Goal: Transaction & Acquisition: Purchase product/service

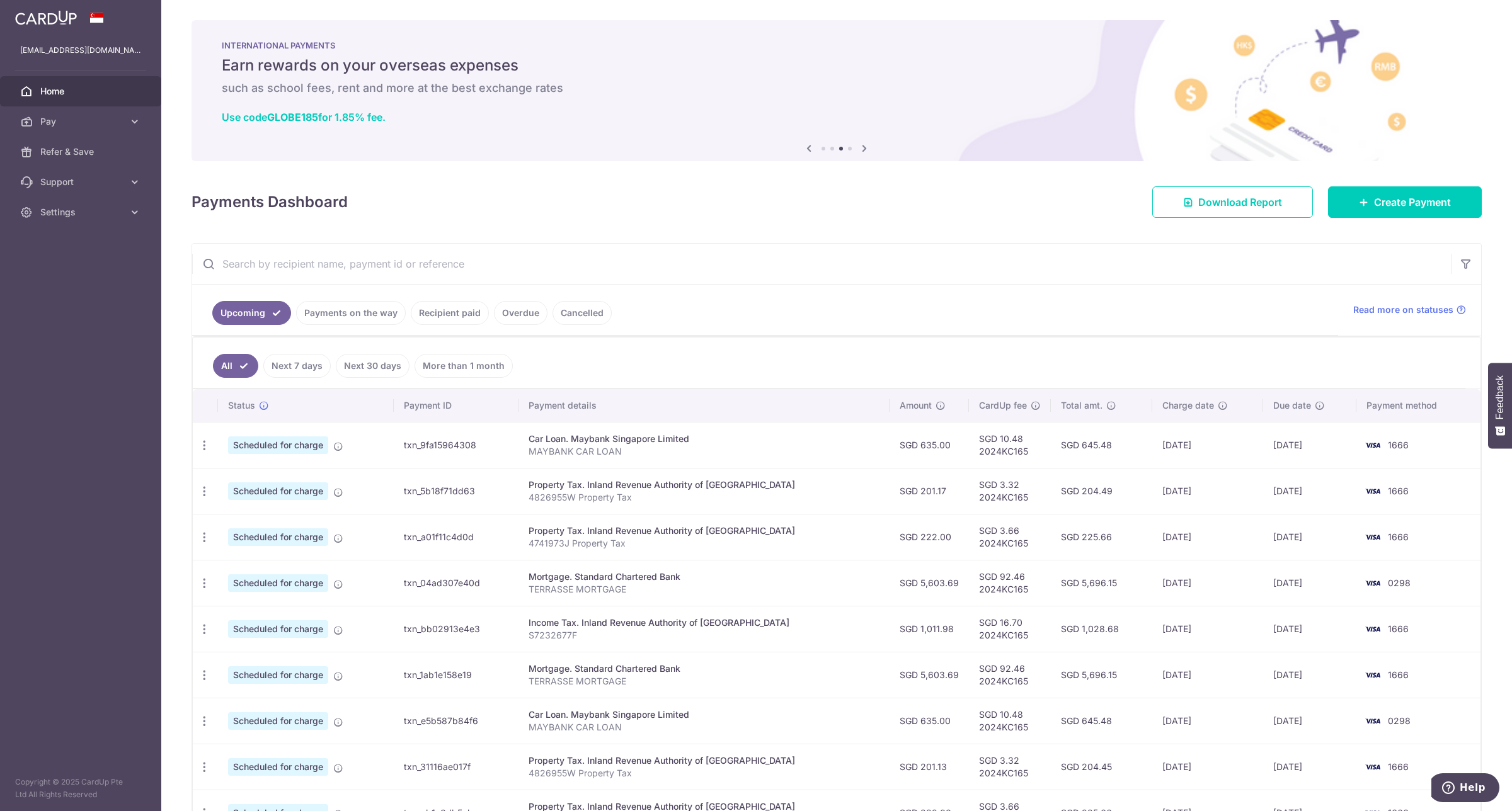
click at [1218, 408] on icon at bounding box center [1223, 406] width 10 height 10
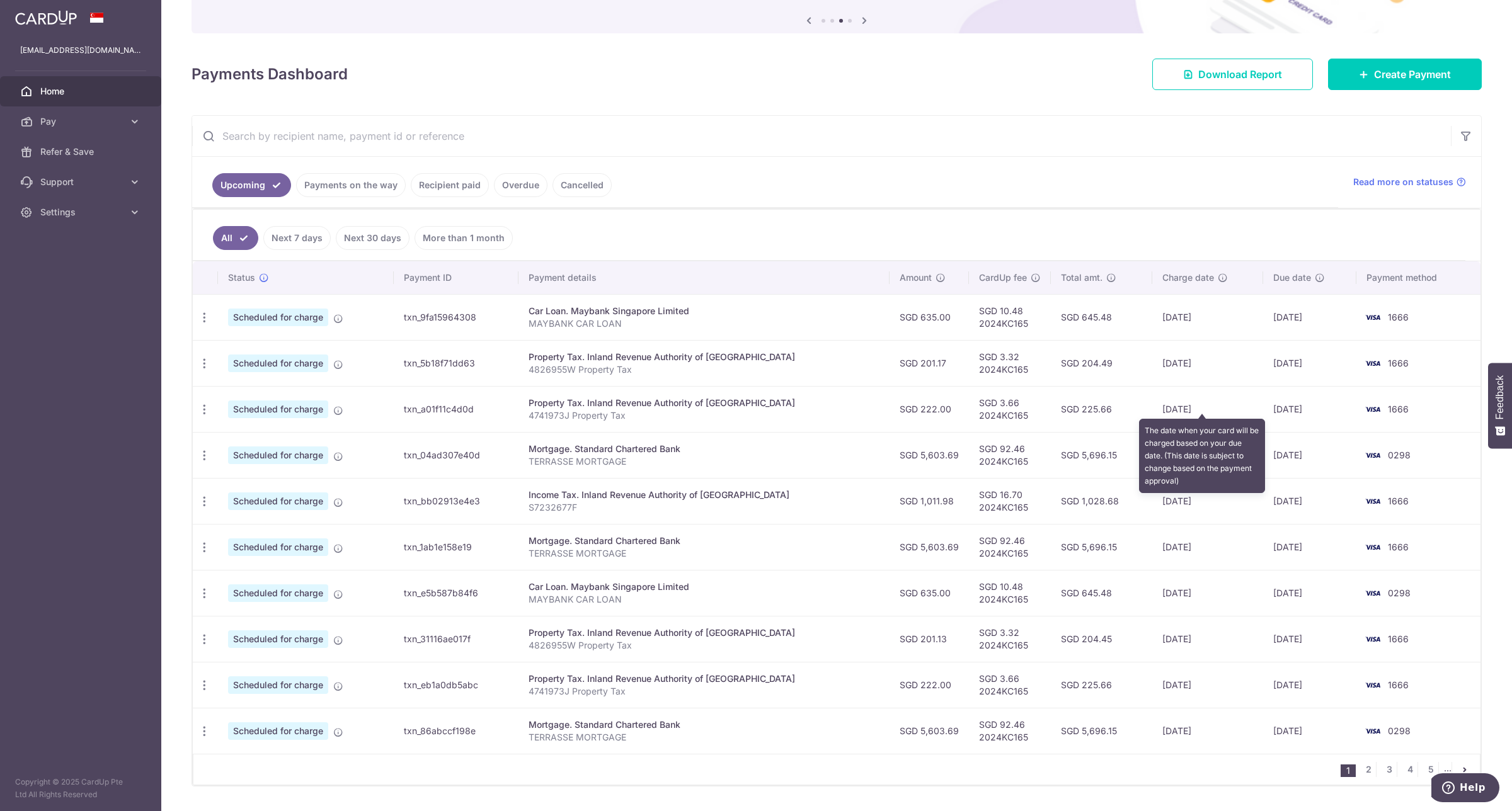
scroll to position [166, 0]
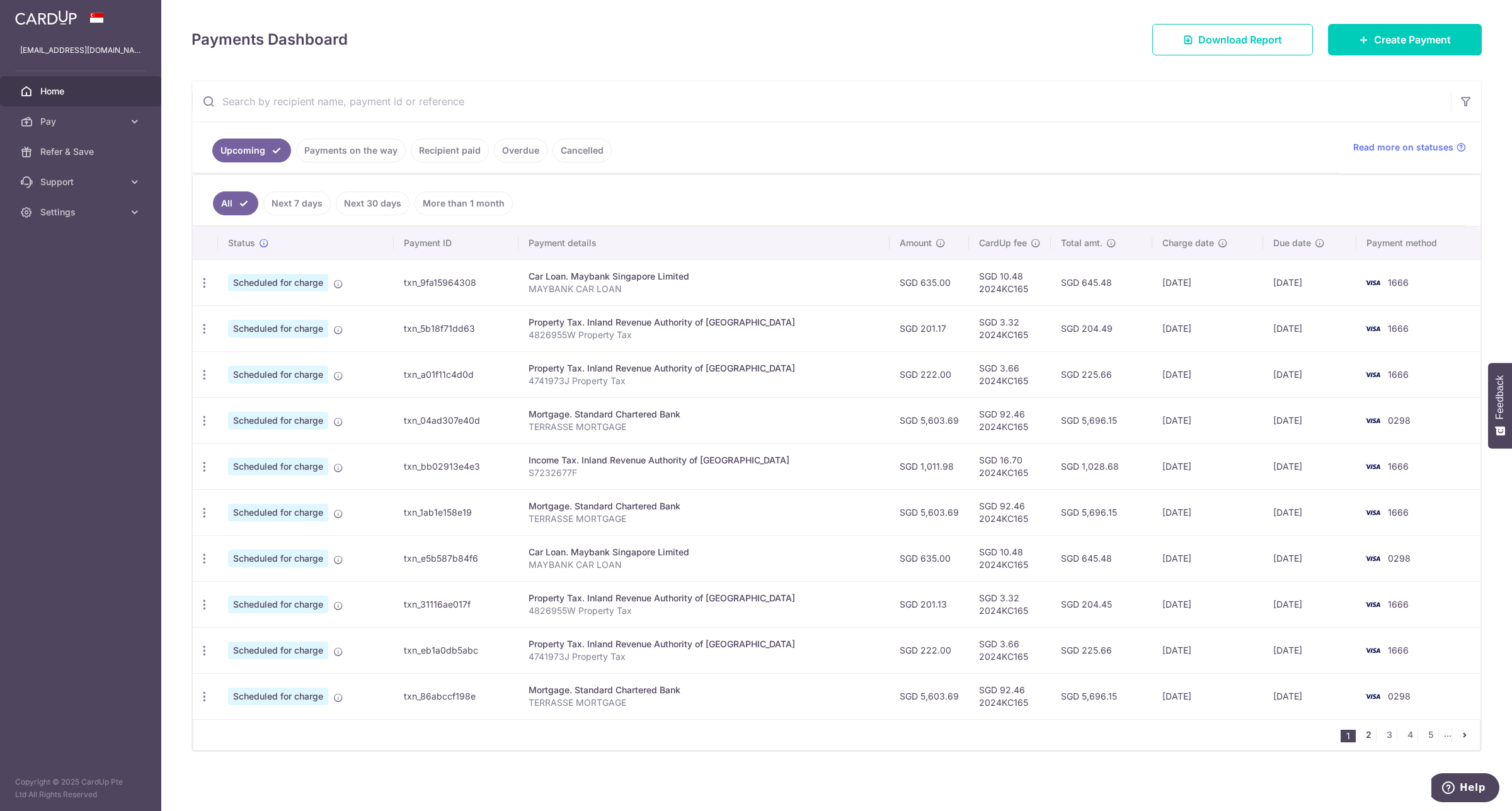
click at [1361, 735] on link "2" at bounding box center [1368, 735] width 15 height 15
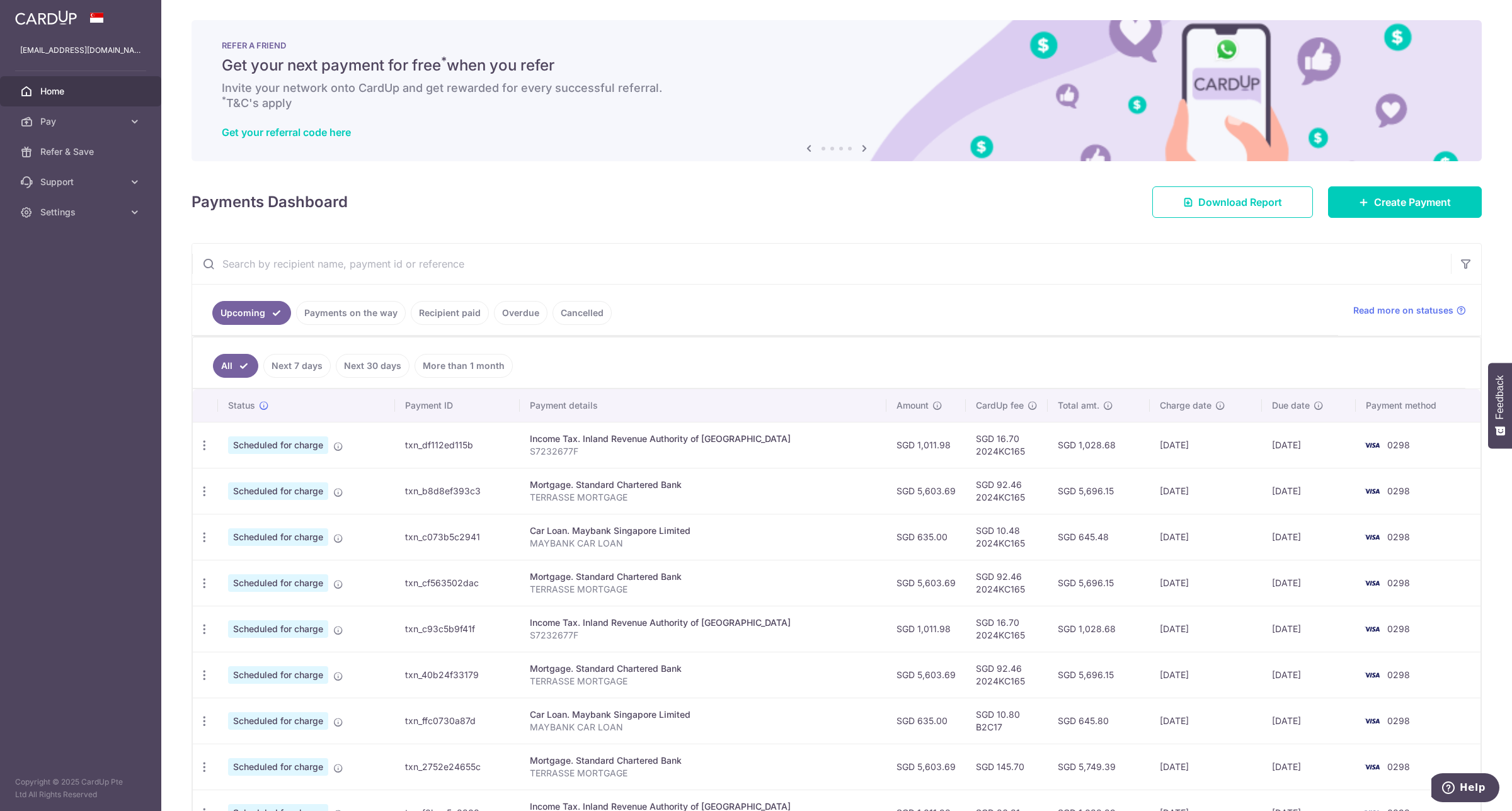
click at [525, 268] on input "text" at bounding box center [822, 264] width 1259 height 40
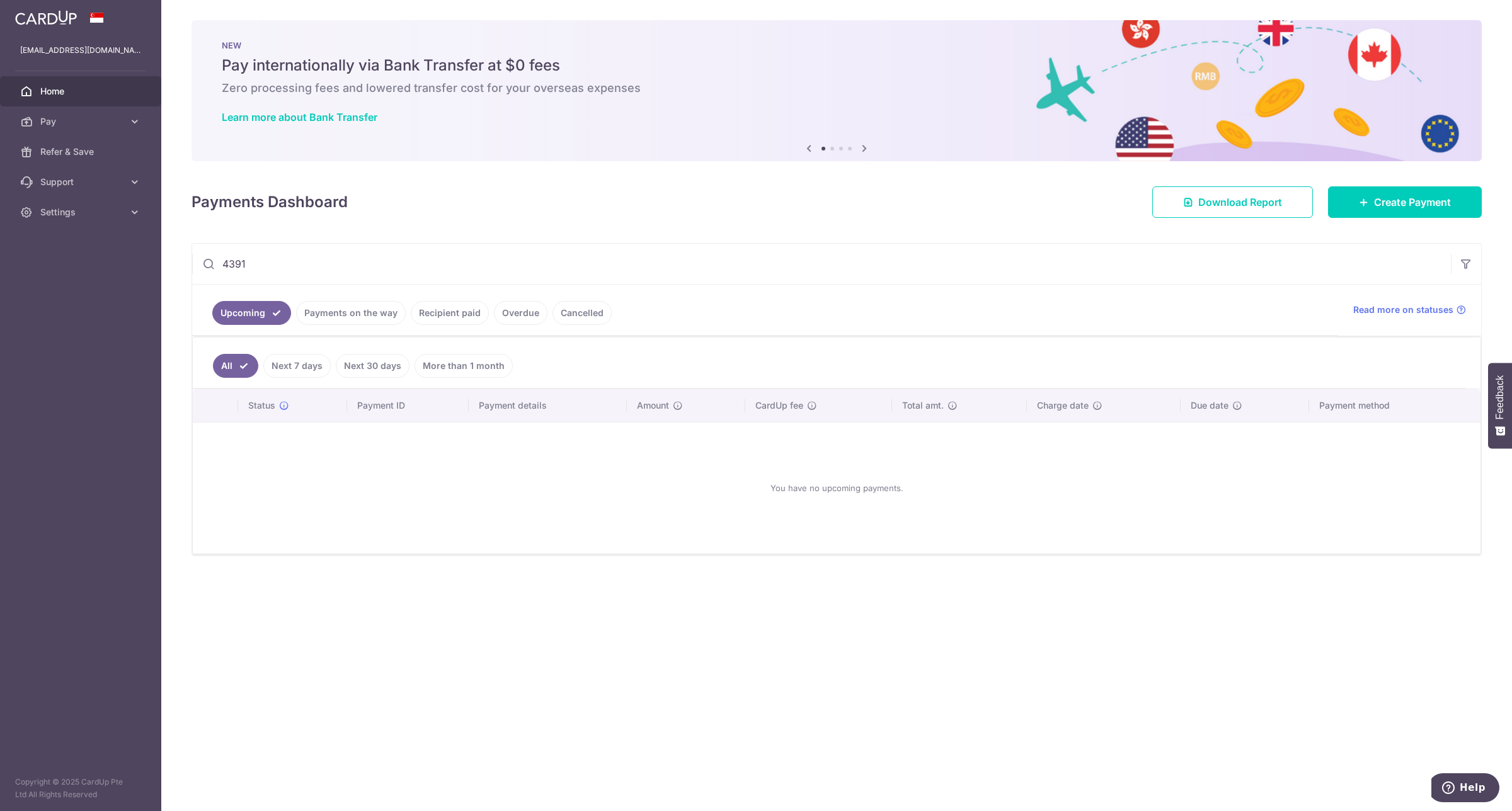
type input "4391"
click at [432, 309] on link "Recipient paid" at bounding box center [450, 313] width 78 height 24
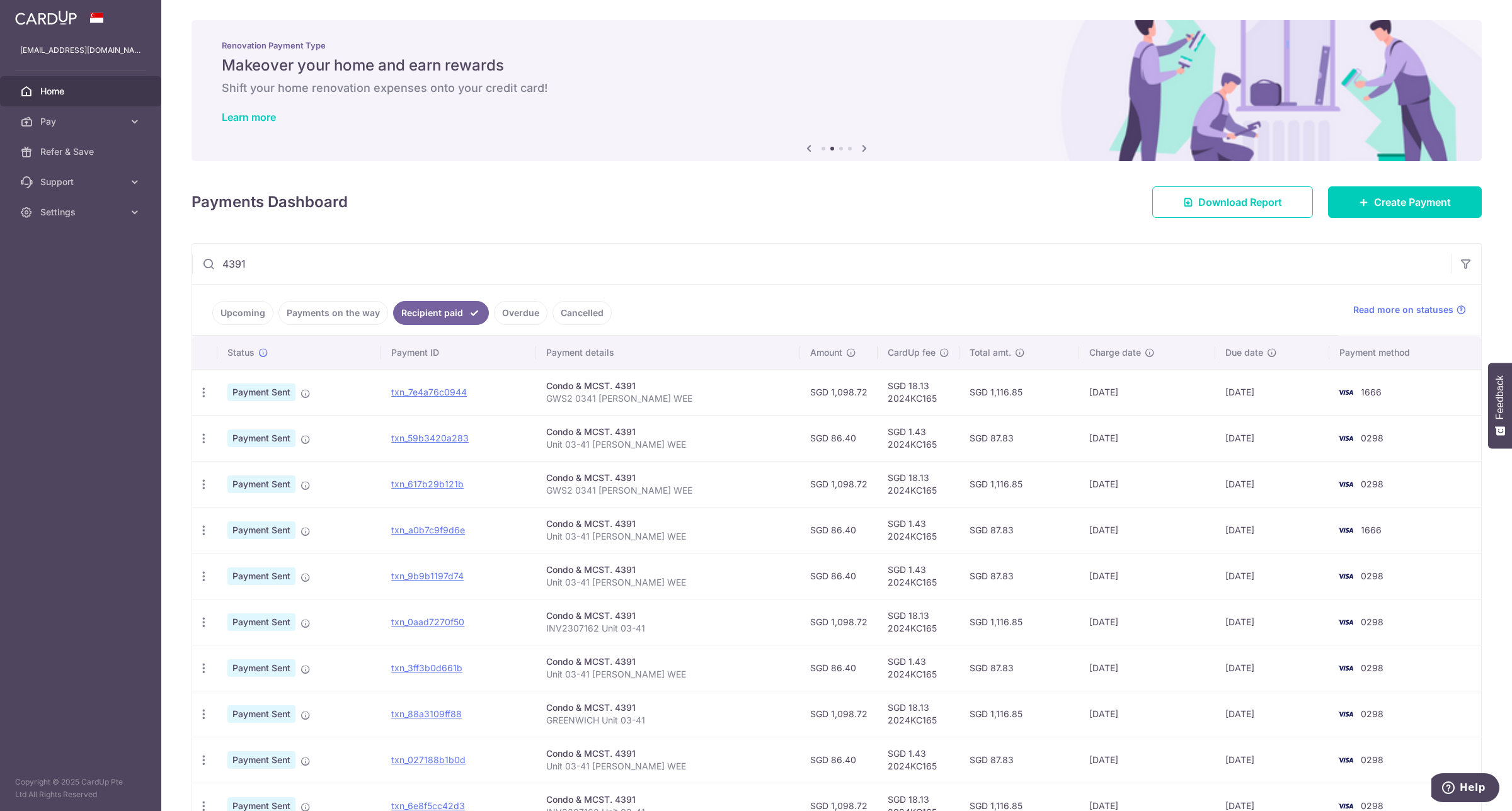
click at [253, 307] on link "Upcoming" at bounding box center [243, 313] width 61 height 24
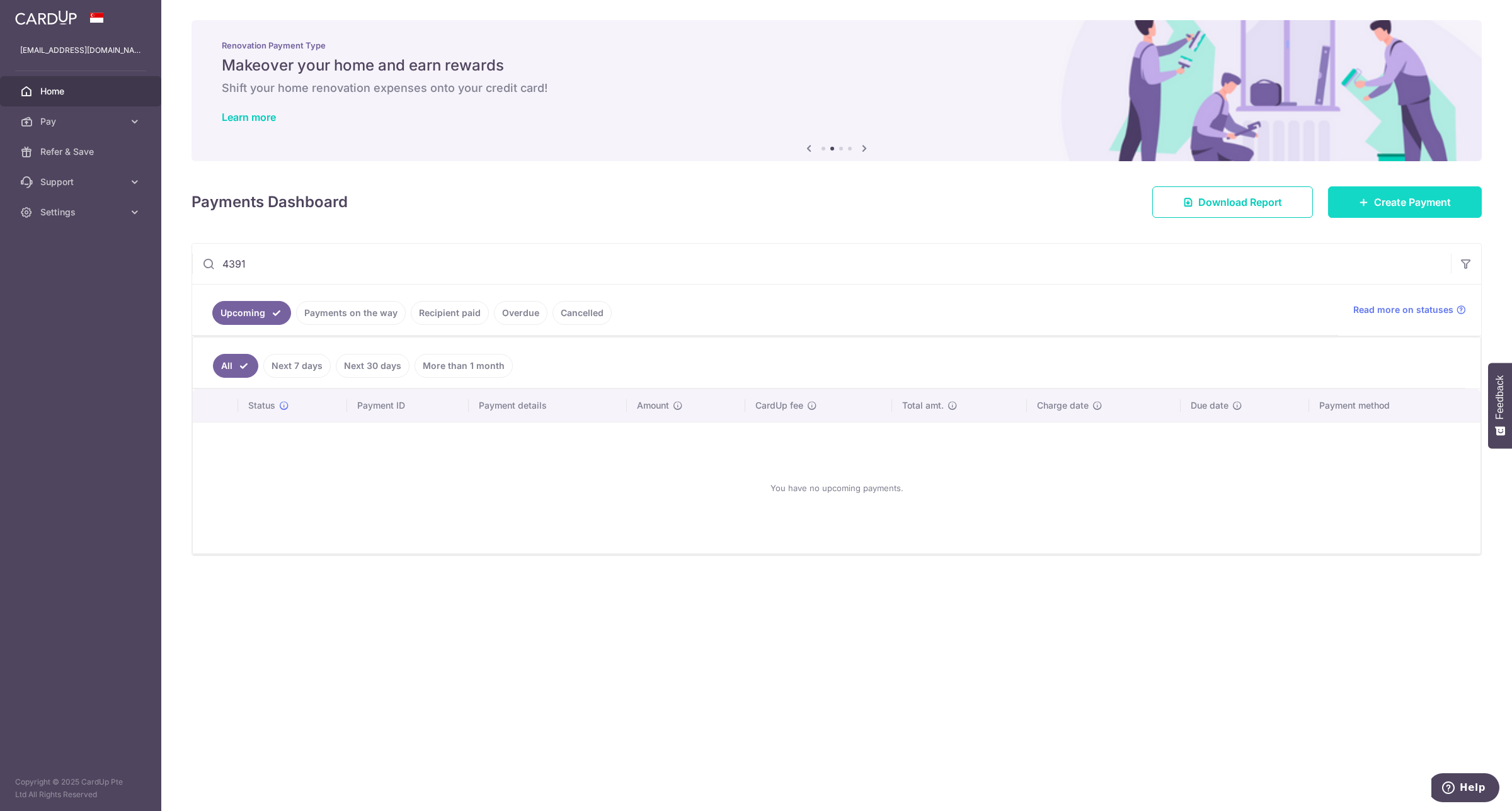
click at [1380, 200] on span "Create Payment" at bounding box center [1412, 202] width 77 height 15
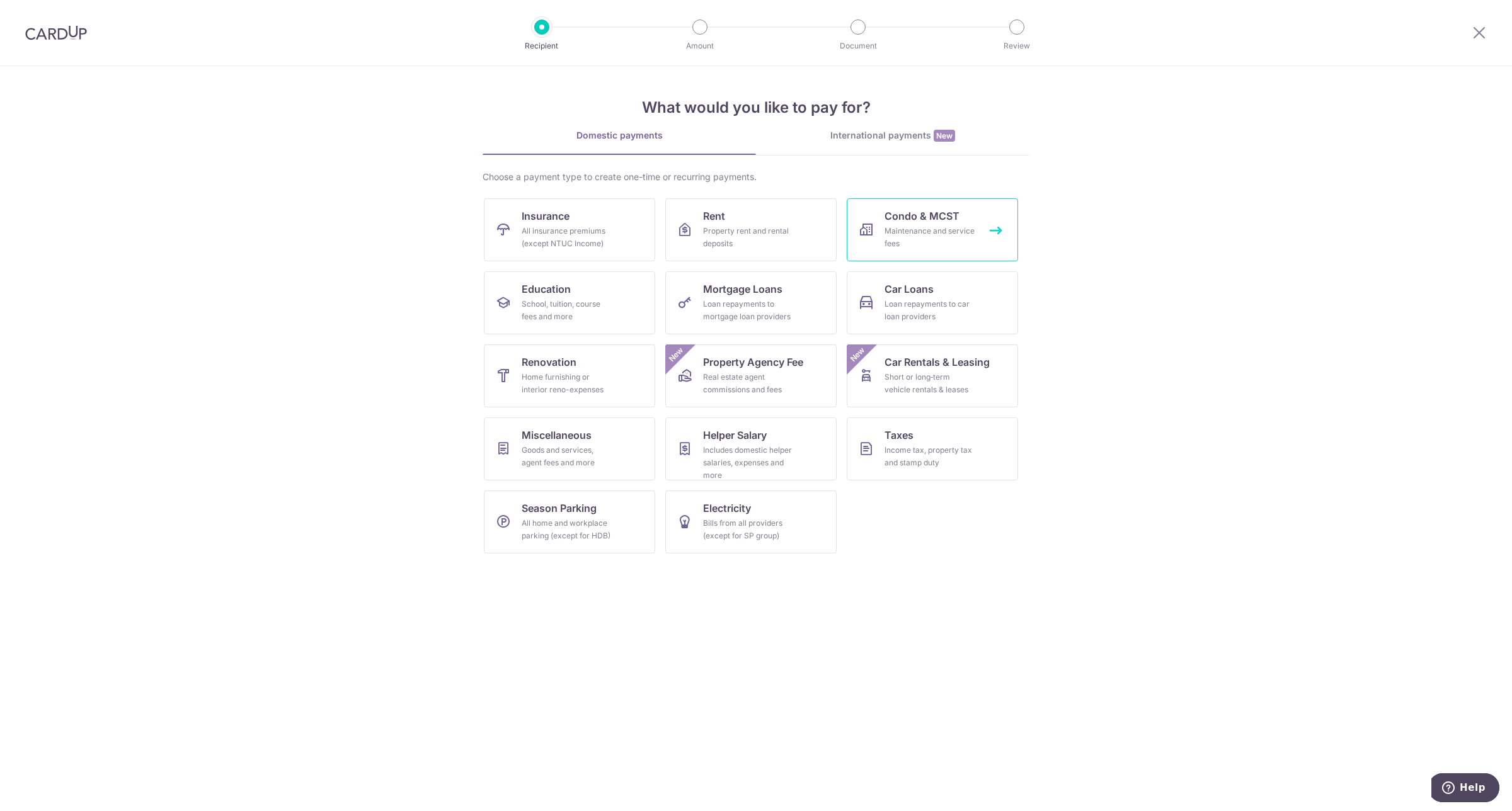
click at [931, 241] on div "Maintenance and service fees" at bounding box center [930, 237] width 91 height 25
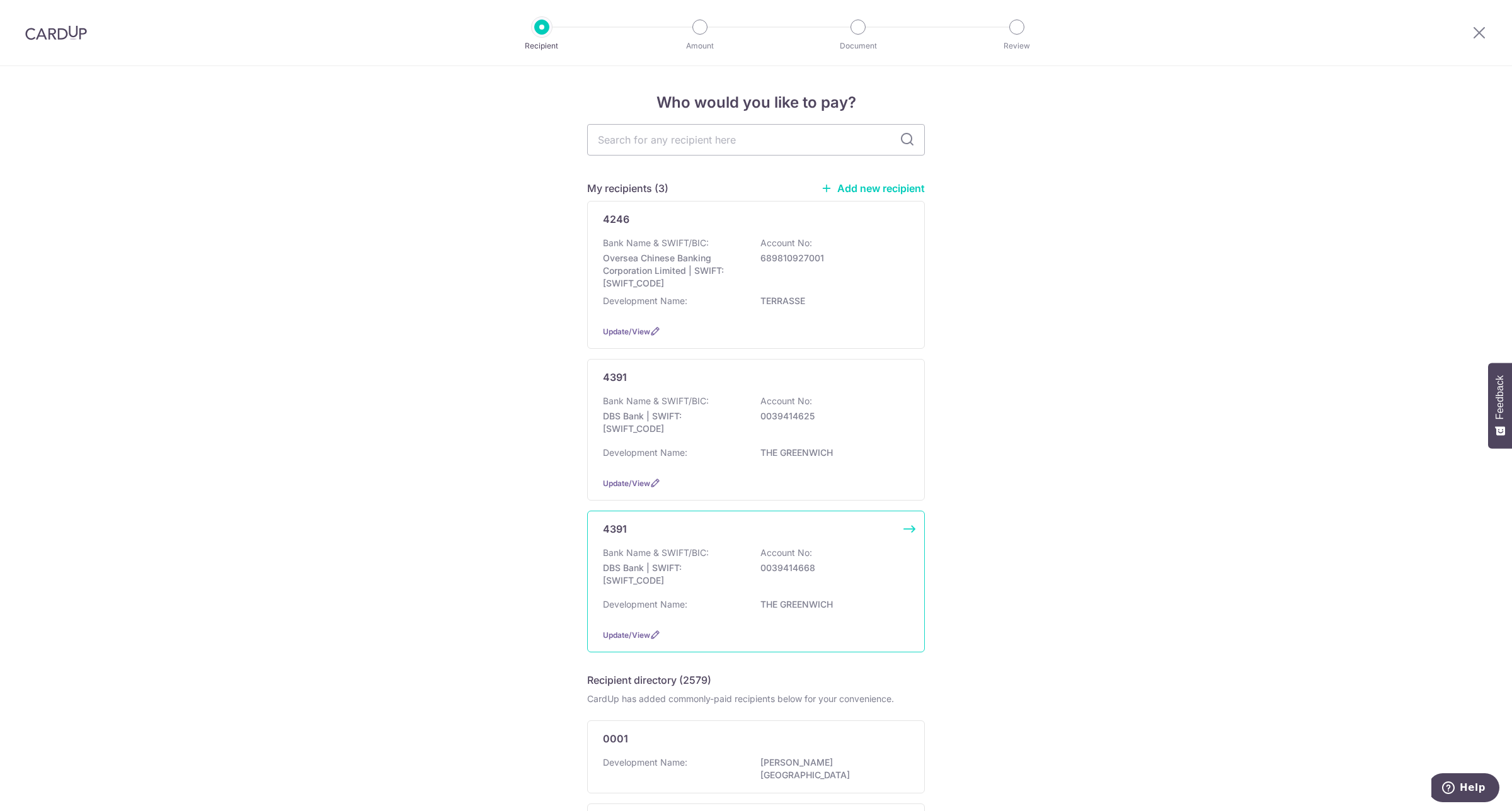
click at [854, 584] on div "Bank Name & SWIFT/BIC: DBS Bank | SWIFT: DBSSSGSGXXX Account No: 0039414668" at bounding box center [756, 570] width 306 height 47
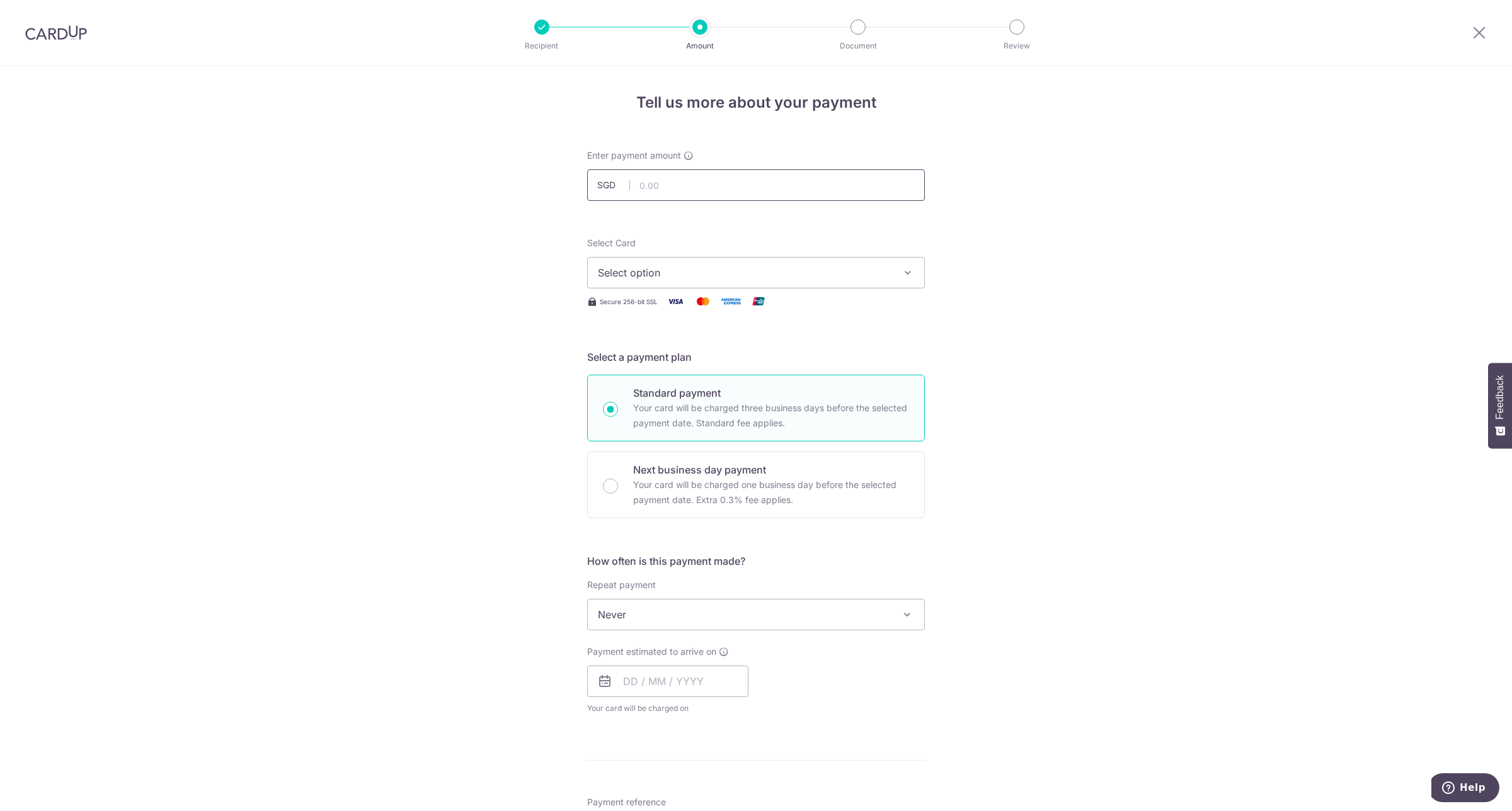
click at [798, 190] on input "text" at bounding box center [756, 185] width 338 height 31
type input "1,098.72"
click at [902, 228] on form "Enter payment amount SGD 1,098.72 1098.72 Select Card Select option Add credit …" at bounding box center [756, 647] width 338 height 997
click at [842, 271] on span "Select option" at bounding box center [745, 273] width 294 height 15
click at [713, 388] on span "**** 1666" at bounding box center [756, 393] width 316 height 15
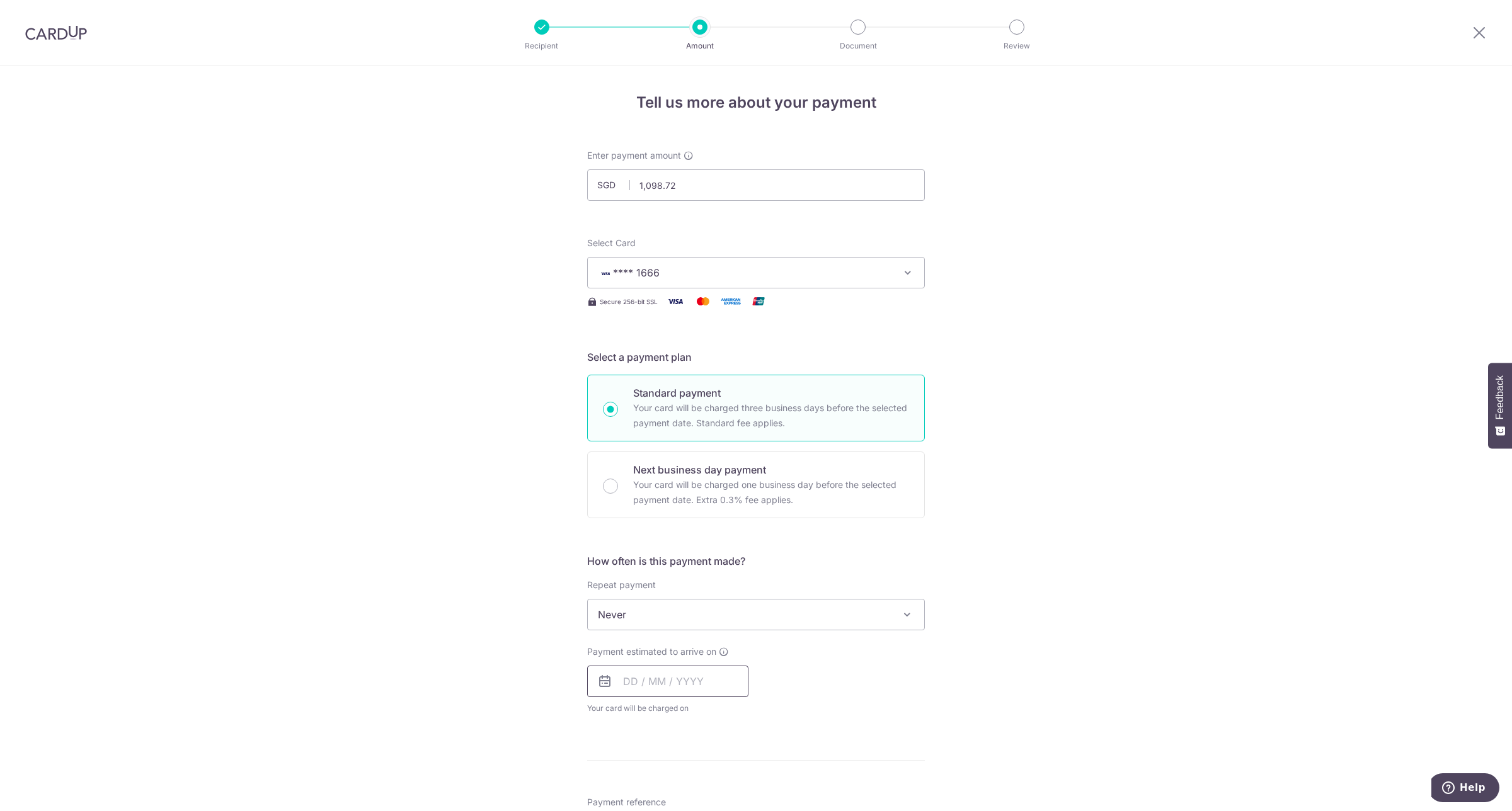
click at [619, 676] on input "text" at bounding box center [668, 681] width 161 height 31
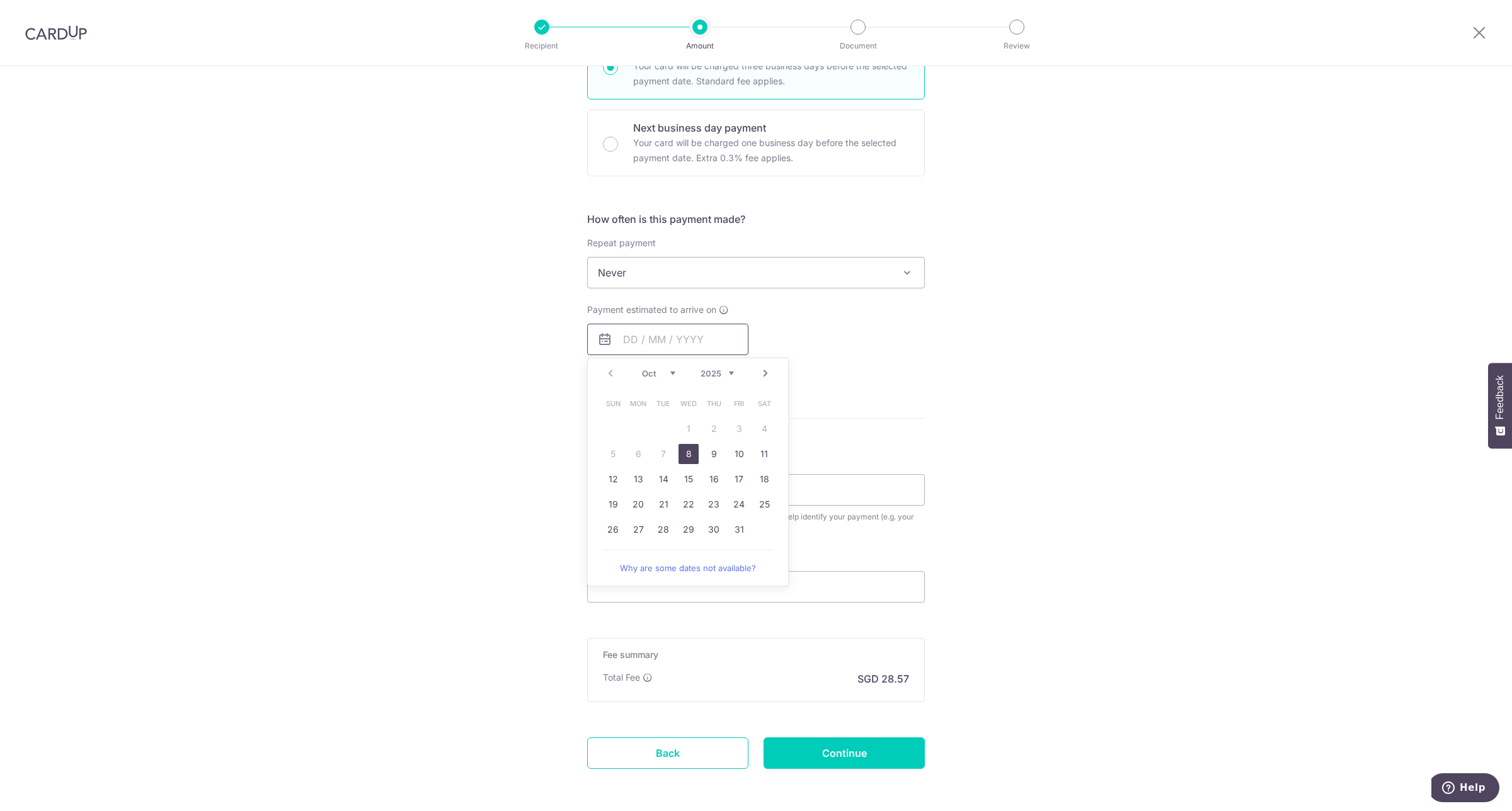
scroll to position [382, 0]
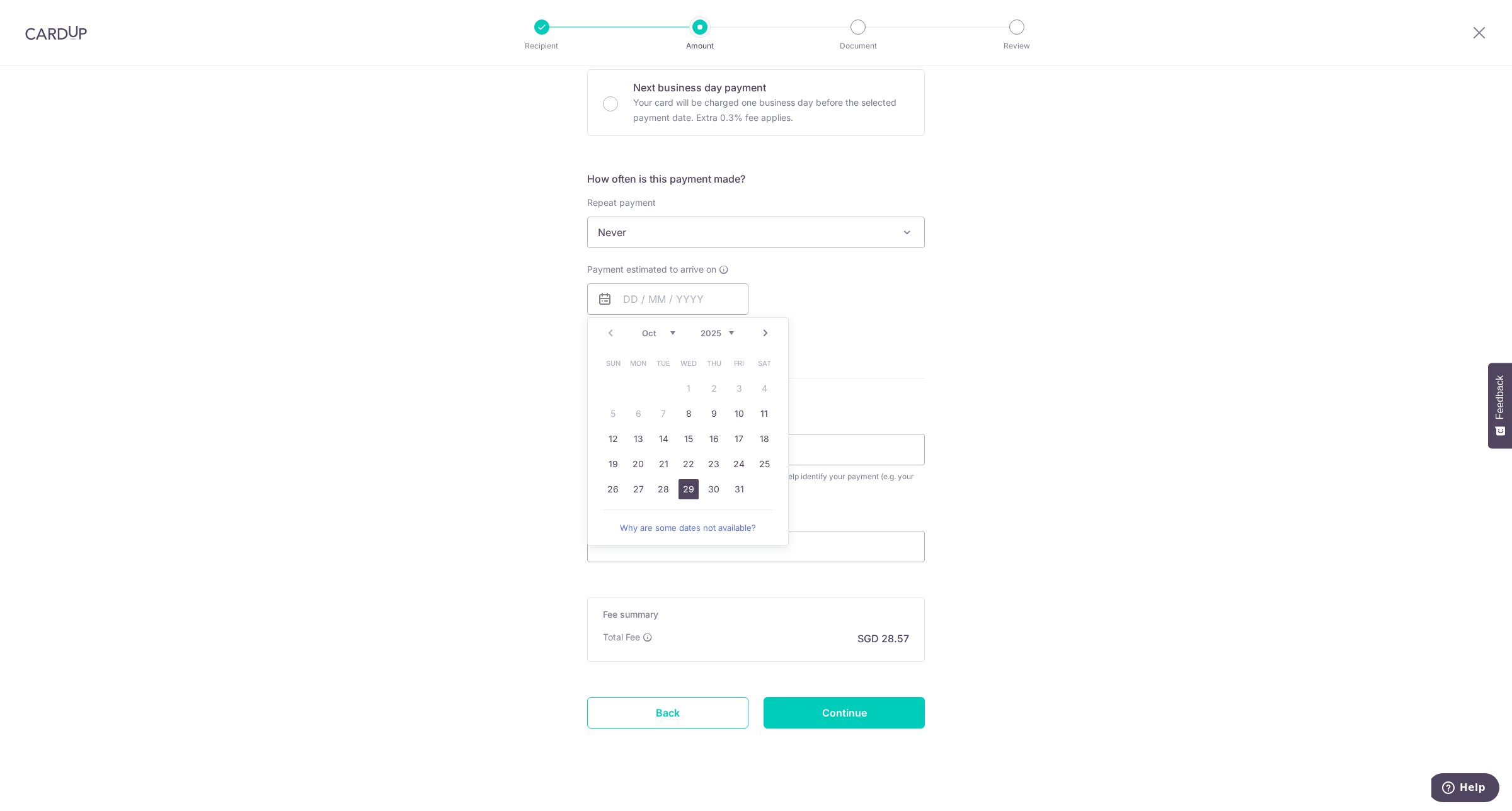
click at [689, 485] on link "29" at bounding box center [689, 489] width 20 height 20
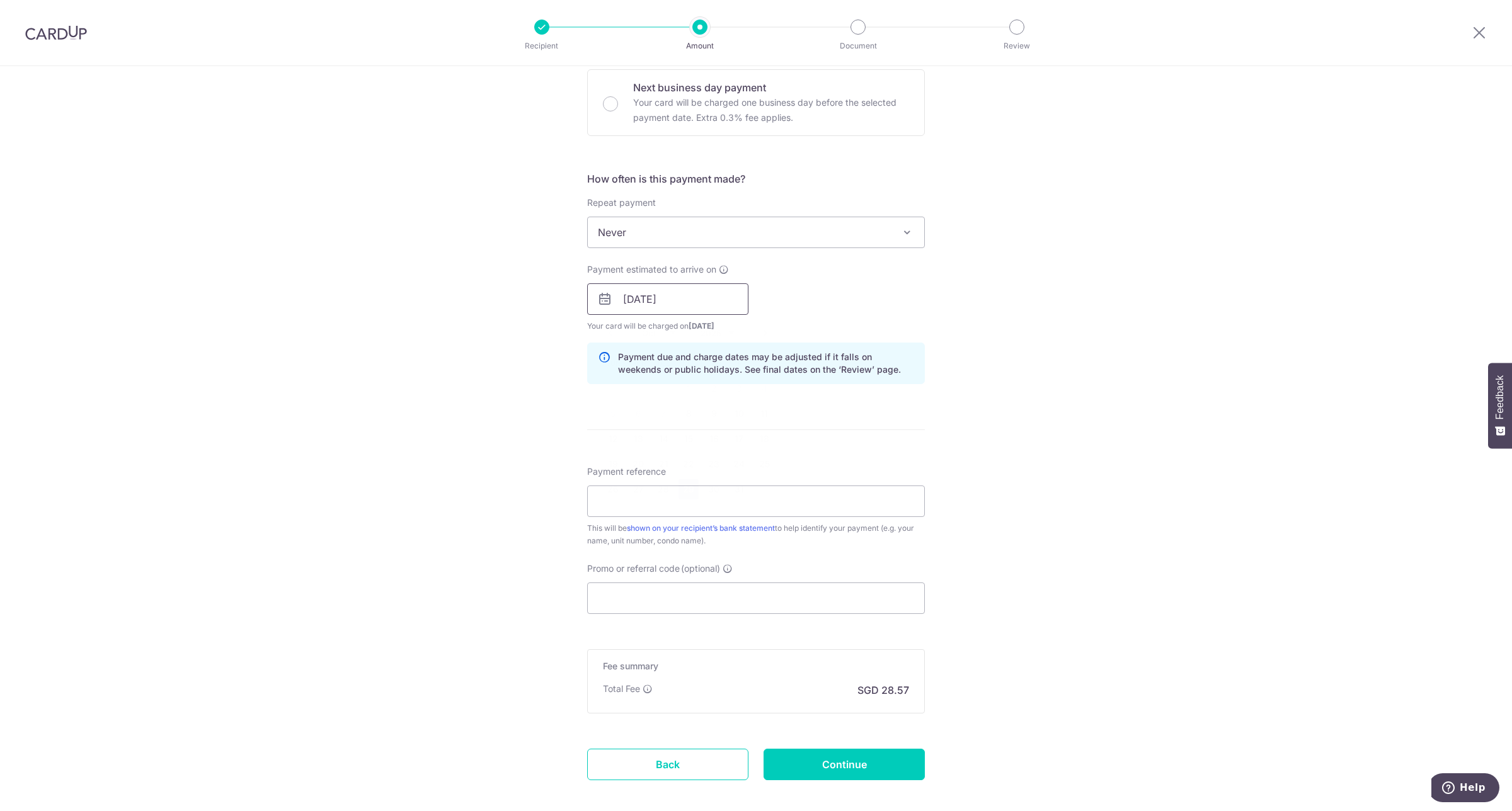
click at [711, 301] on input "29/10/2025" at bounding box center [668, 299] width 161 height 31
click at [711, 487] on link "30" at bounding box center [714, 489] width 20 height 20
type input "30/10/2025"
click at [714, 501] on input "Payment reference" at bounding box center [756, 501] width 338 height 31
type input "GWS2-0341"
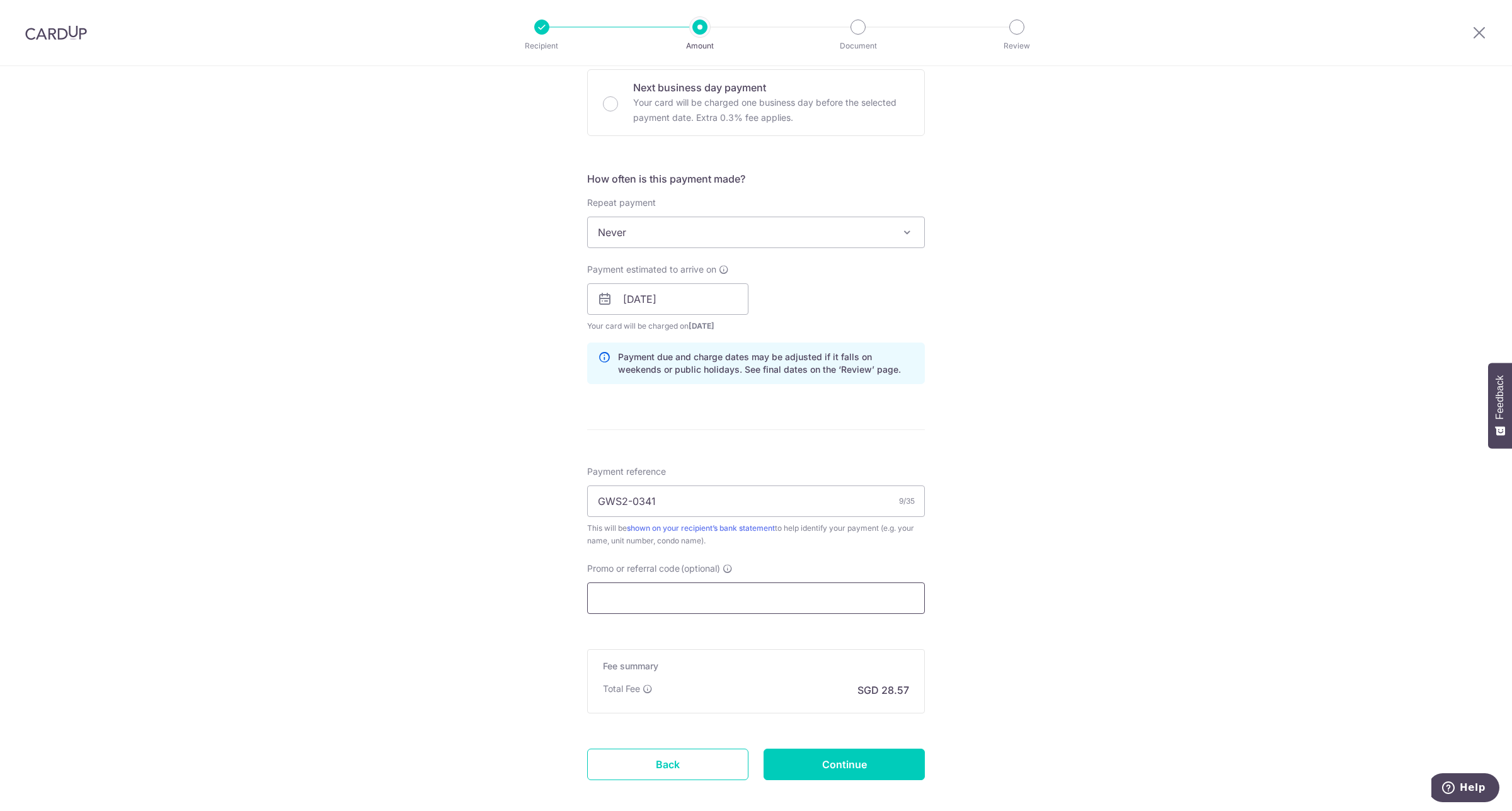
click at [714, 600] on input "Promo or referral code (optional)" at bounding box center [756, 598] width 338 height 31
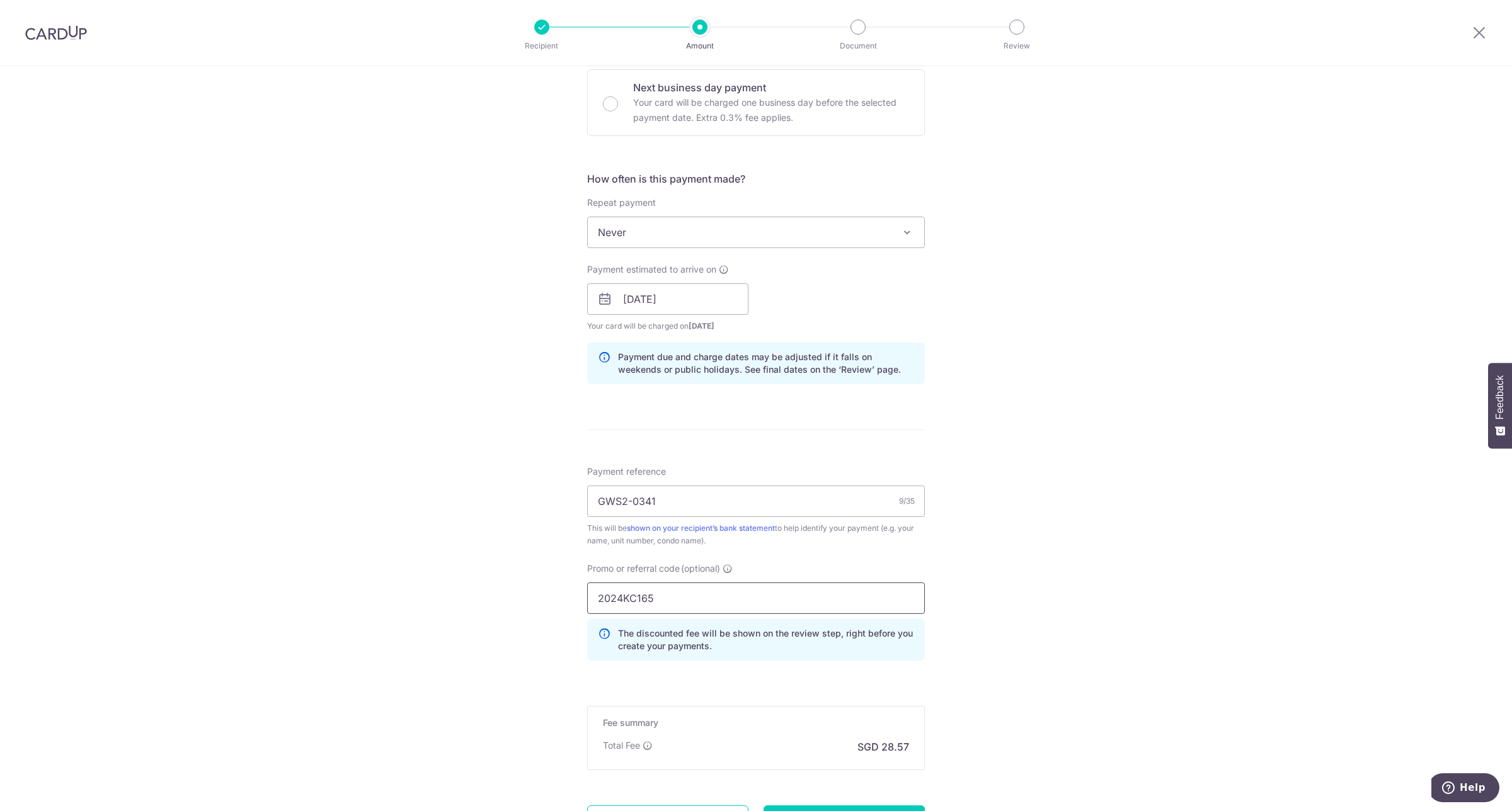
type input "2024KC165"
click at [780, 230] on span "Never" at bounding box center [756, 232] width 336 height 30
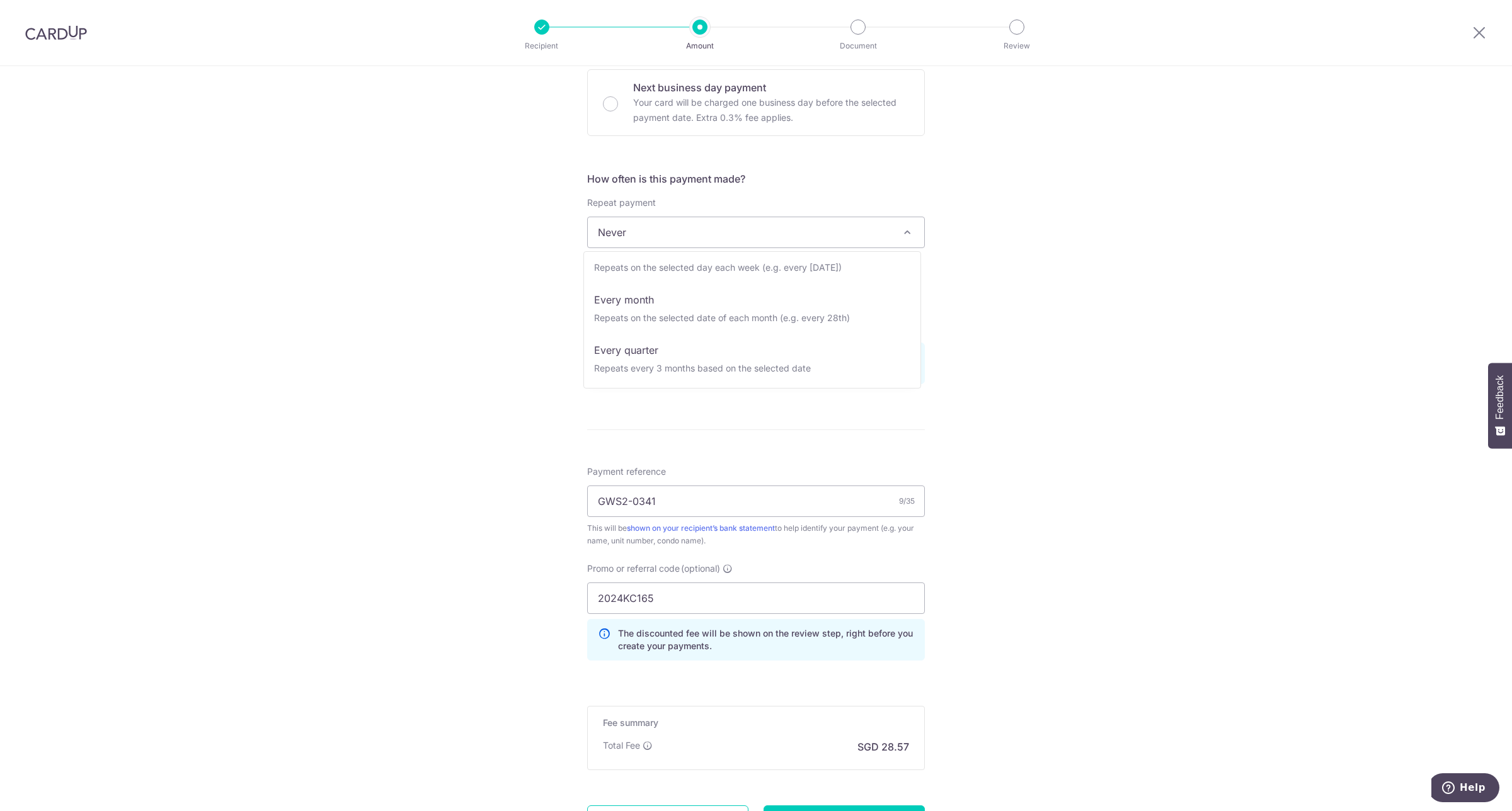
scroll to position [79, 0]
select select "4"
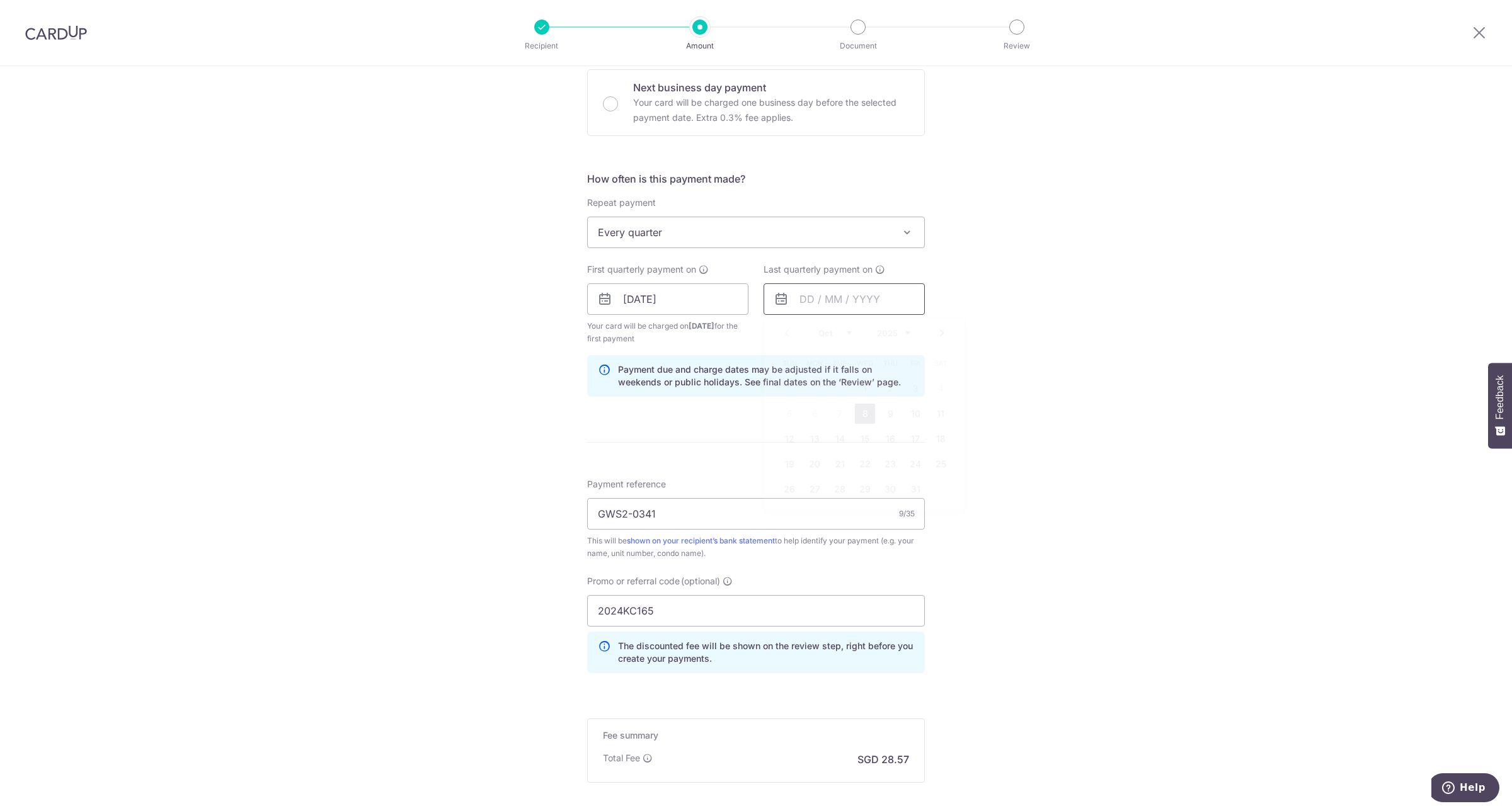
click at [791, 297] on input "text" at bounding box center [844, 299] width 161 height 31
click at [904, 331] on select "2025 2026 2027 2028 2029 2030 2031 2032 2033 2034 2035" at bounding box center [893, 333] width 33 height 10
click at [906, 492] on link "30" at bounding box center [915, 489] width 20 height 20
type input "30/10/2026"
click at [1007, 508] on div "Tell us more about your payment Enter payment amount SGD 1,098.72 1098.72 Selec…" at bounding box center [756, 314] width 1512 height 1260
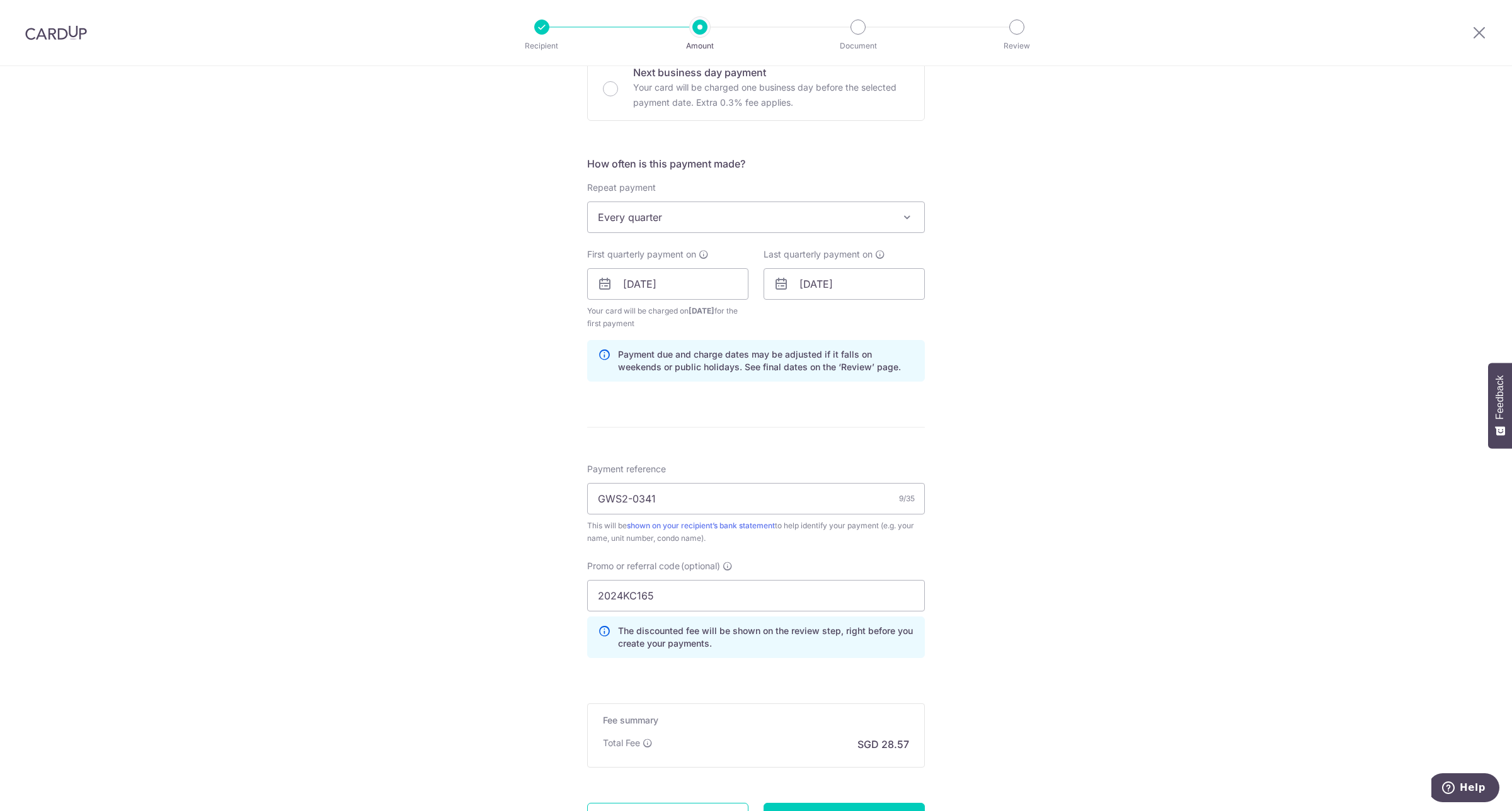
scroll to position [319, 0]
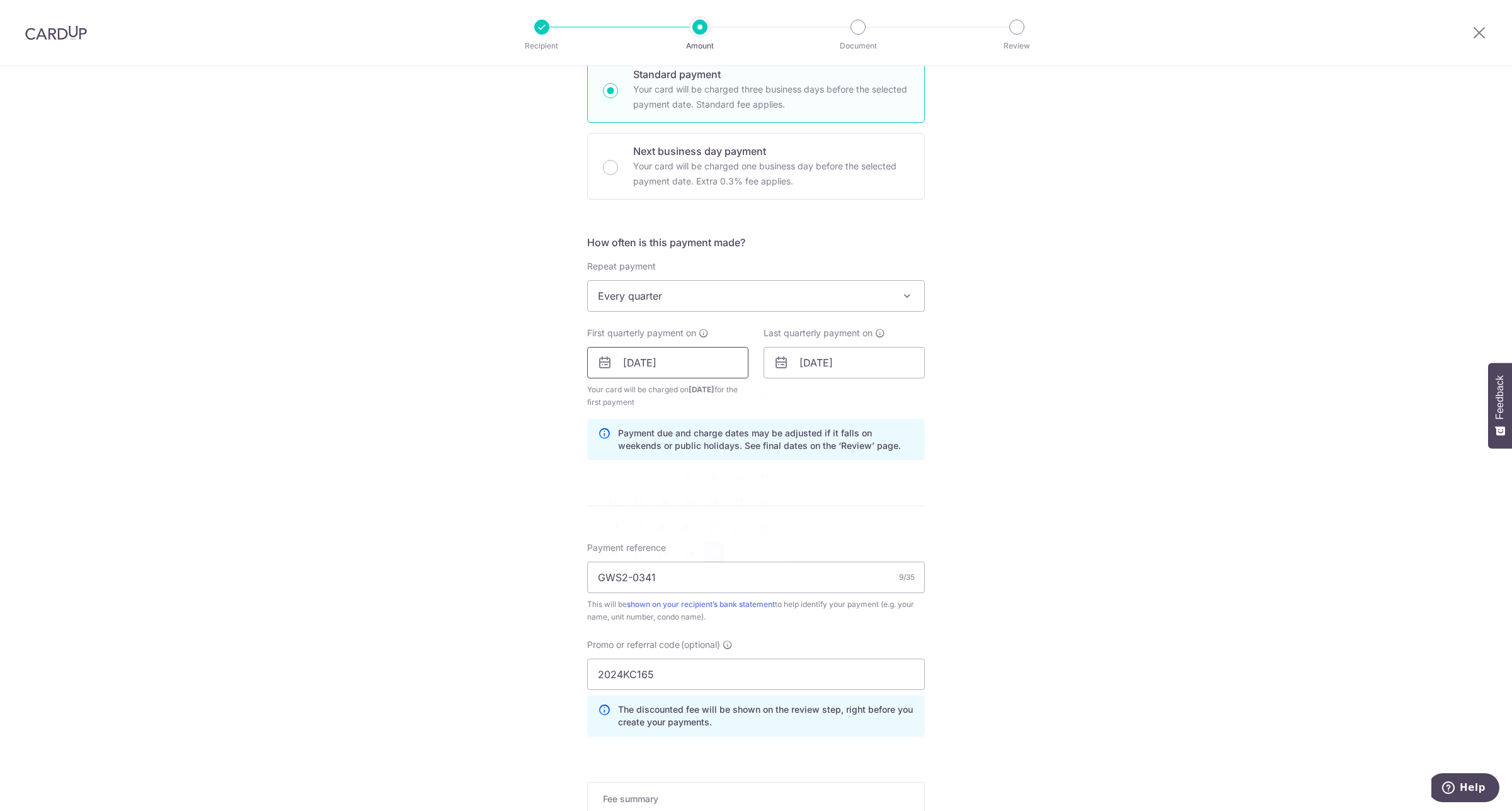
click at [641, 359] on input "30/10/2025" at bounding box center [668, 363] width 161 height 31
click at [685, 555] on link "29" at bounding box center [689, 553] width 20 height 20
type input "29/10/2025"
click at [839, 359] on input "30/10/2026" at bounding box center [844, 363] width 161 height 31
click at [889, 552] on link "29" at bounding box center [890, 553] width 20 height 20
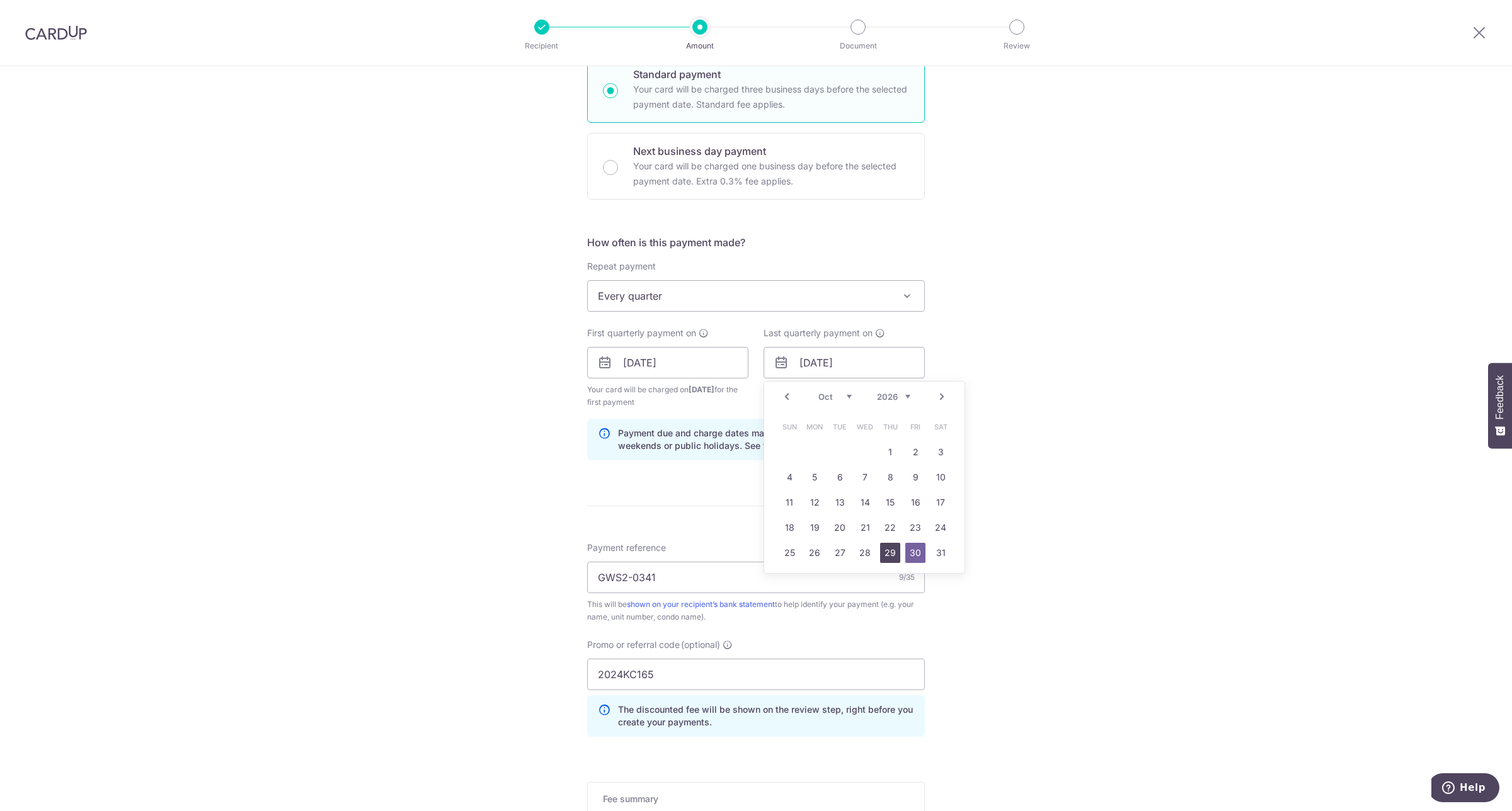
type input "29/10/2026"
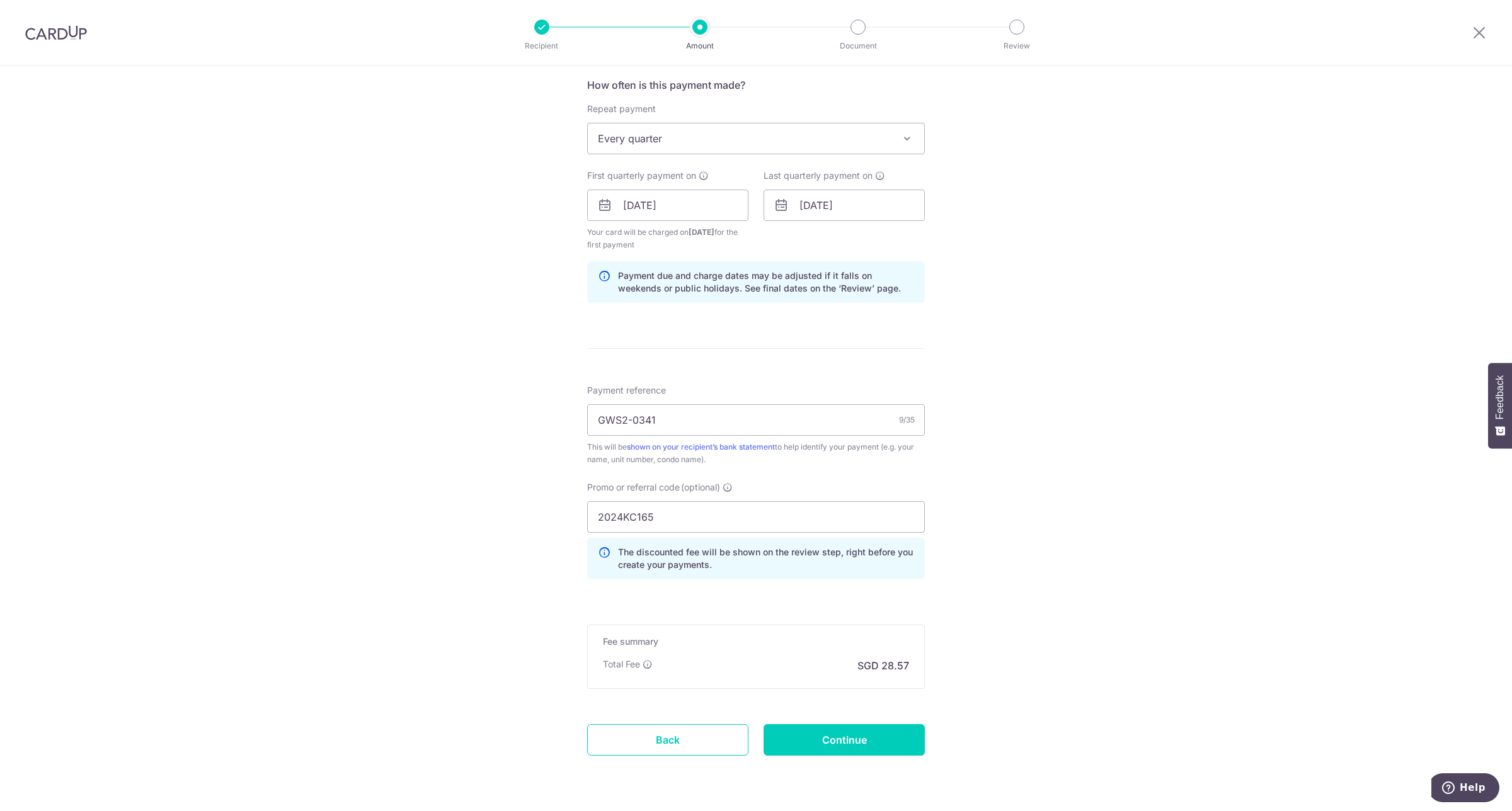
scroll to position [517, 0]
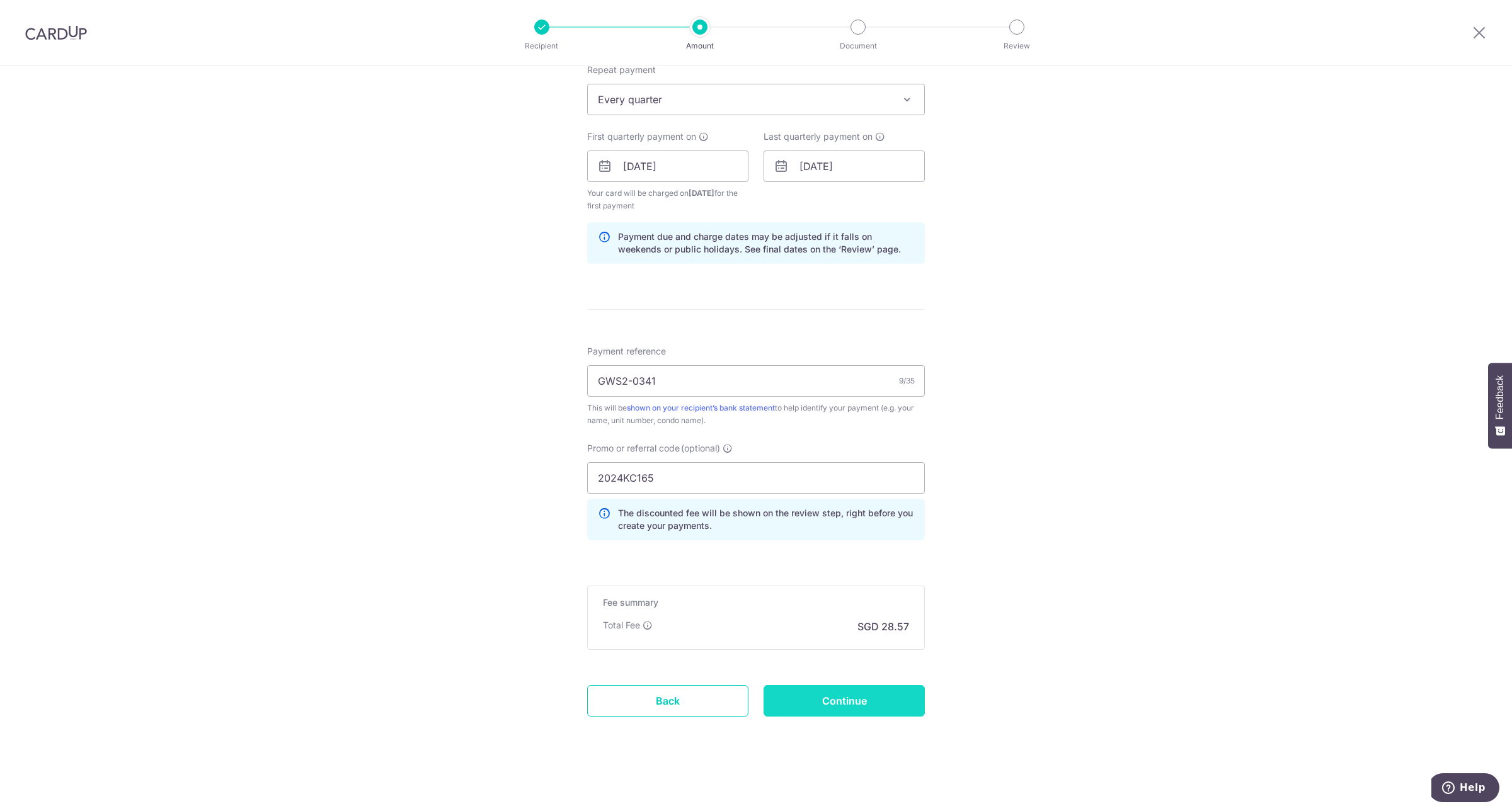
click at [835, 701] on input "Continue" at bounding box center [844, 701] width 161 height 31
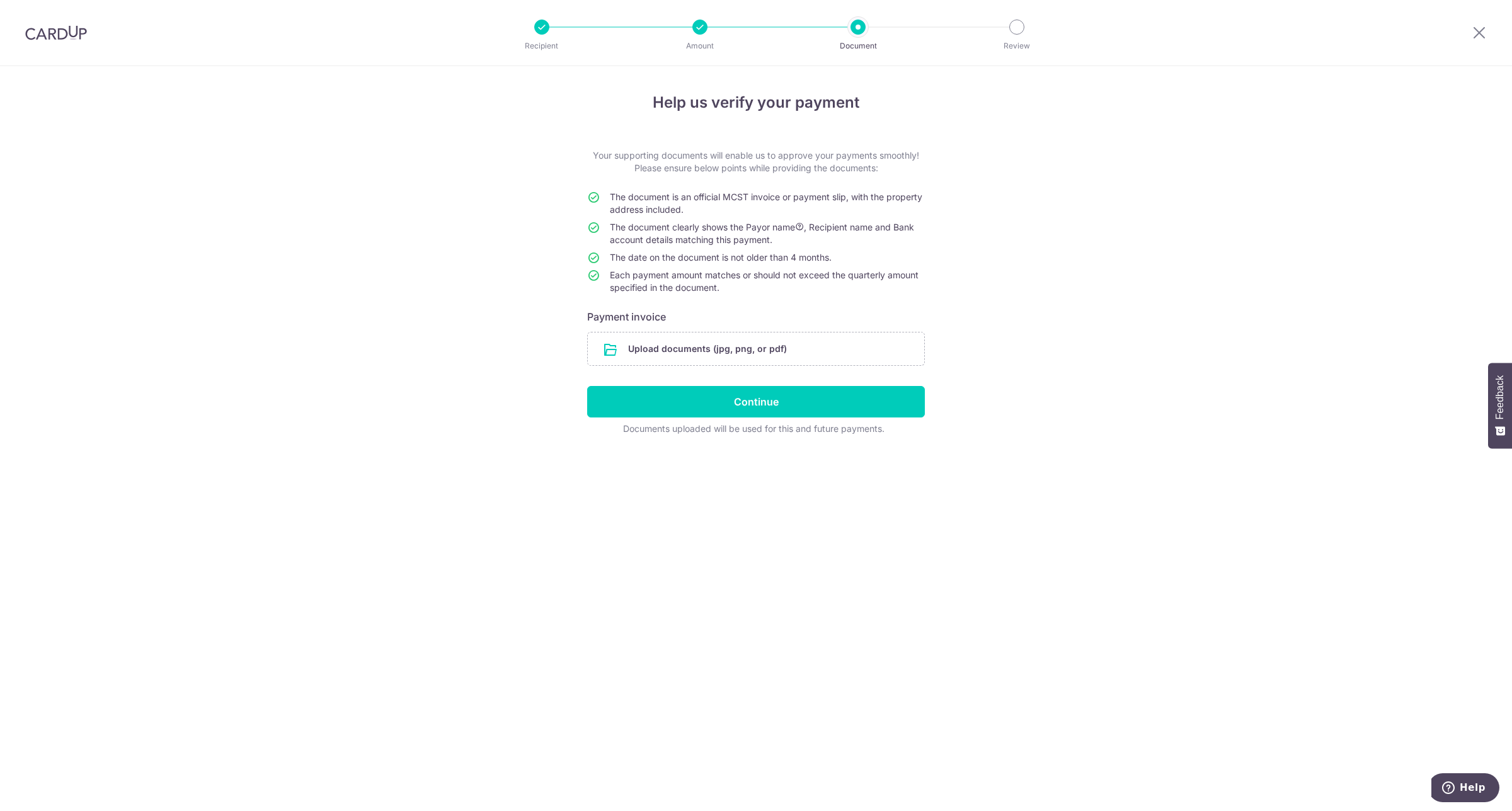
click at [929, 746] on div "Help us verify your payment Your supporting documents will enable us to approve…" at bounding box center [756, 438] width 1512 height 745
click at [828, 349] on input "file" at bounding box center [756, 349] width 336 height 33
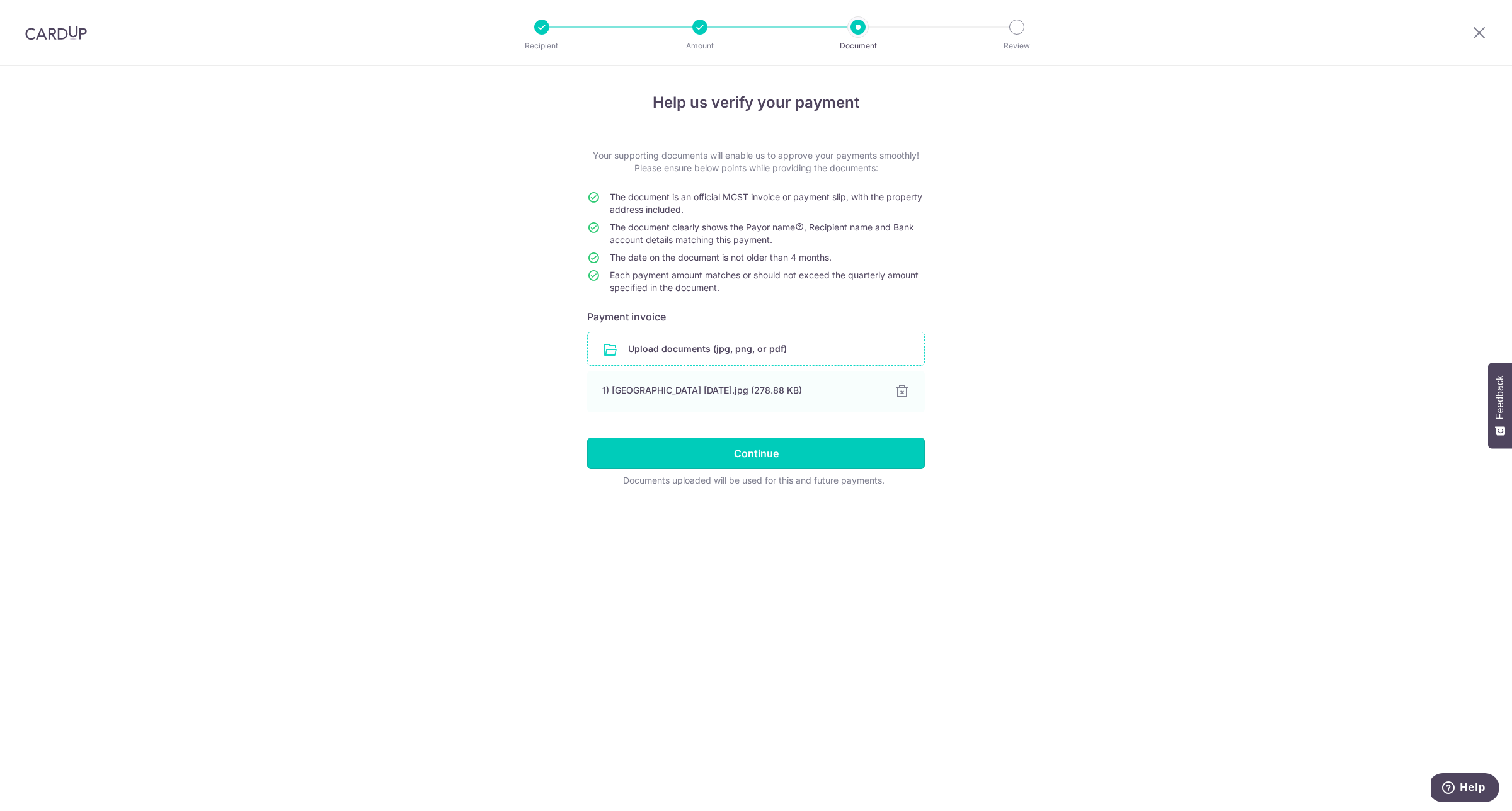
click at [779, 455] on input "Continue" at bounding box center [756, 453] width 338 height 31
click at [781, 448] on input "Continue" at bounding box center [756, 453] width 338 height 31
click at [744, 451] on input "Continue" at bounding box center [756, 453] width 338 height 31
click at [901, 387] on div at bounding box center [902, 392] width 15 height 15
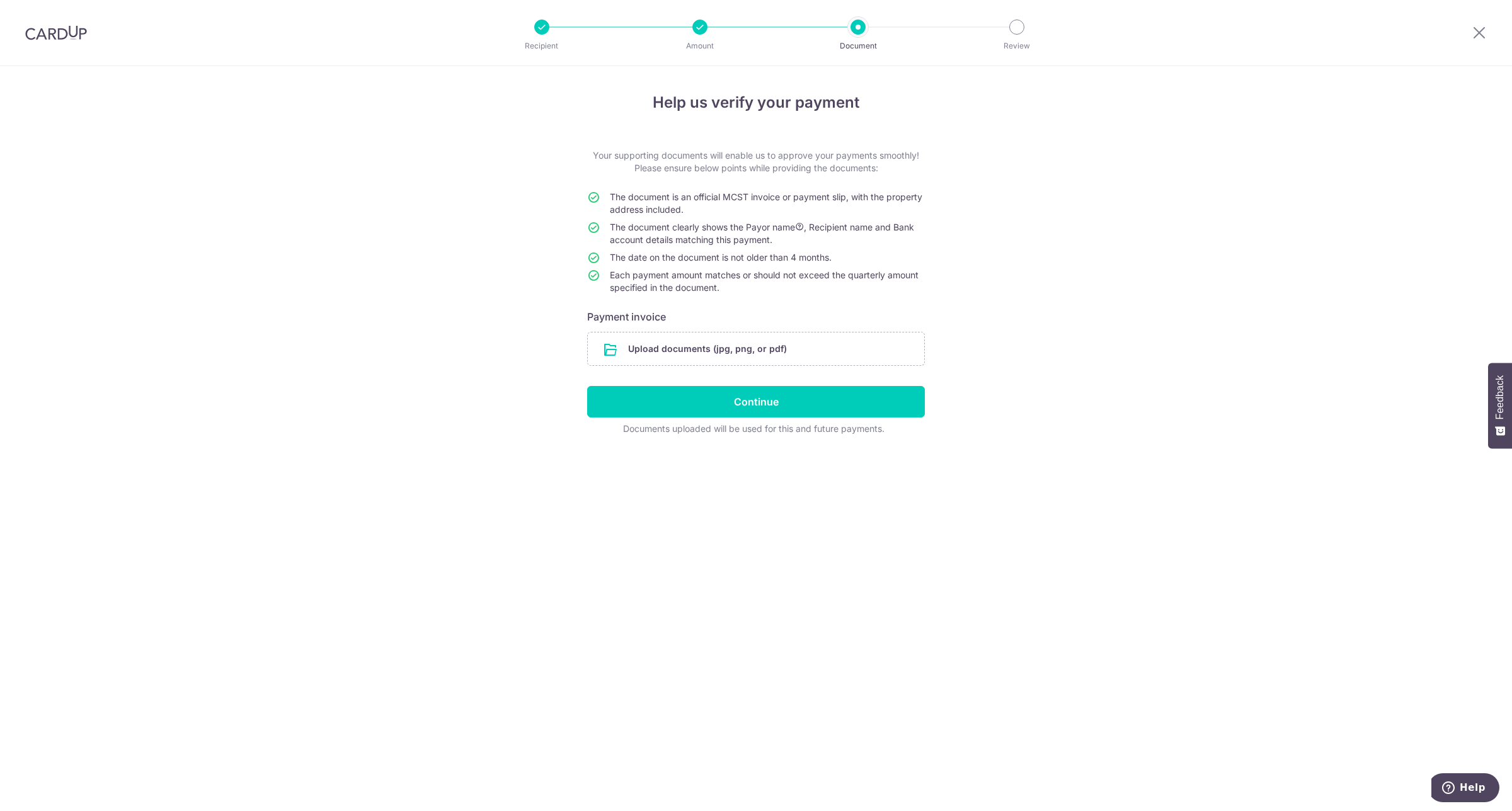
click at [740, 329] on form "Your supporting documents will enable us to approve your payments smoothly! Ple…" at bounding box center [756, 292] width 338 height 286
click at [736, 353] on input "file" at bounding box center [756, 349] width 336 height 33
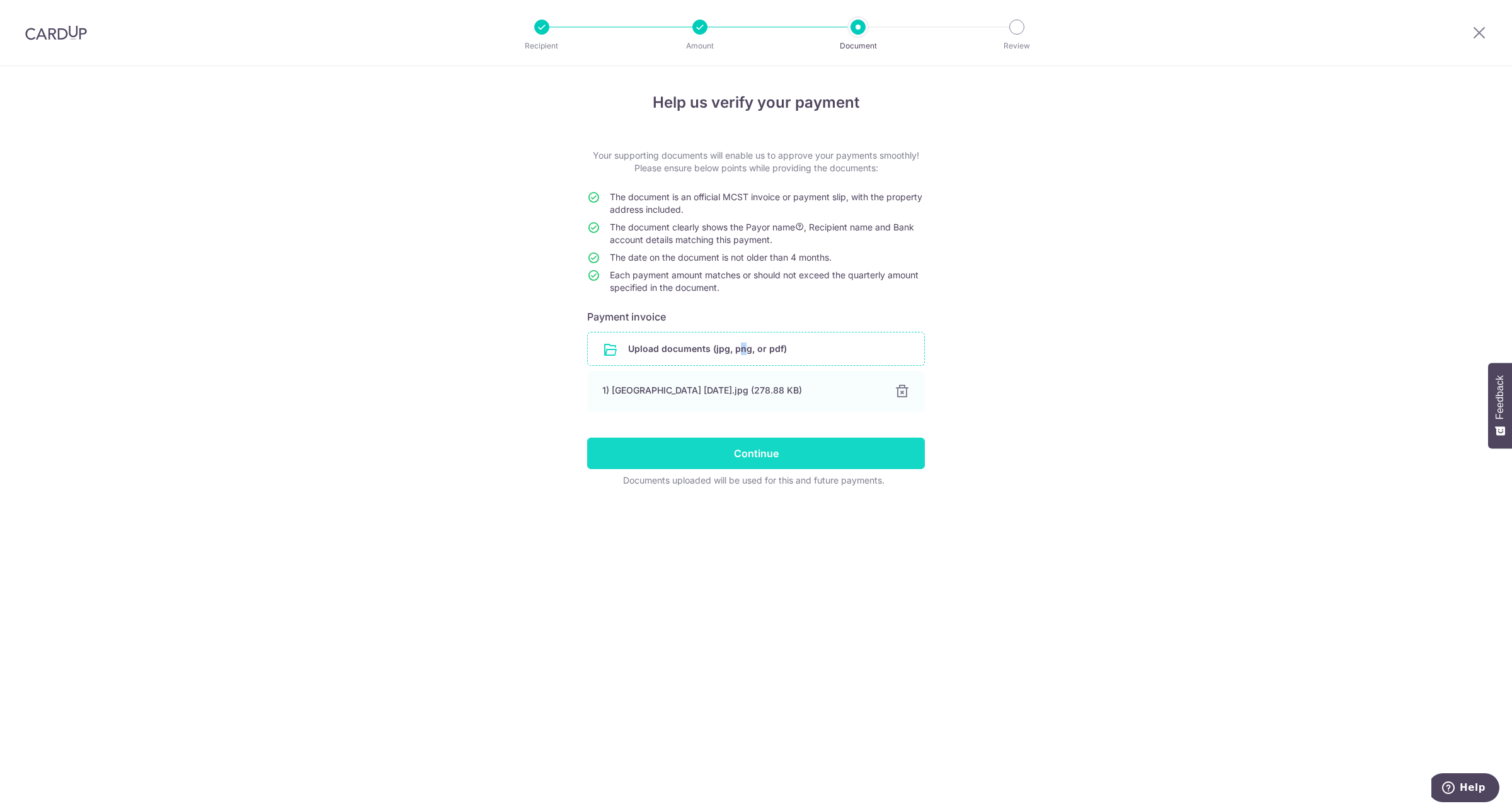
click at [735, 446] on input "Continue" at bounding box center [756, 453] width 338 height 31
click at [748, 353] on input "file" at bounding box center [756, 349] width 336 height 33
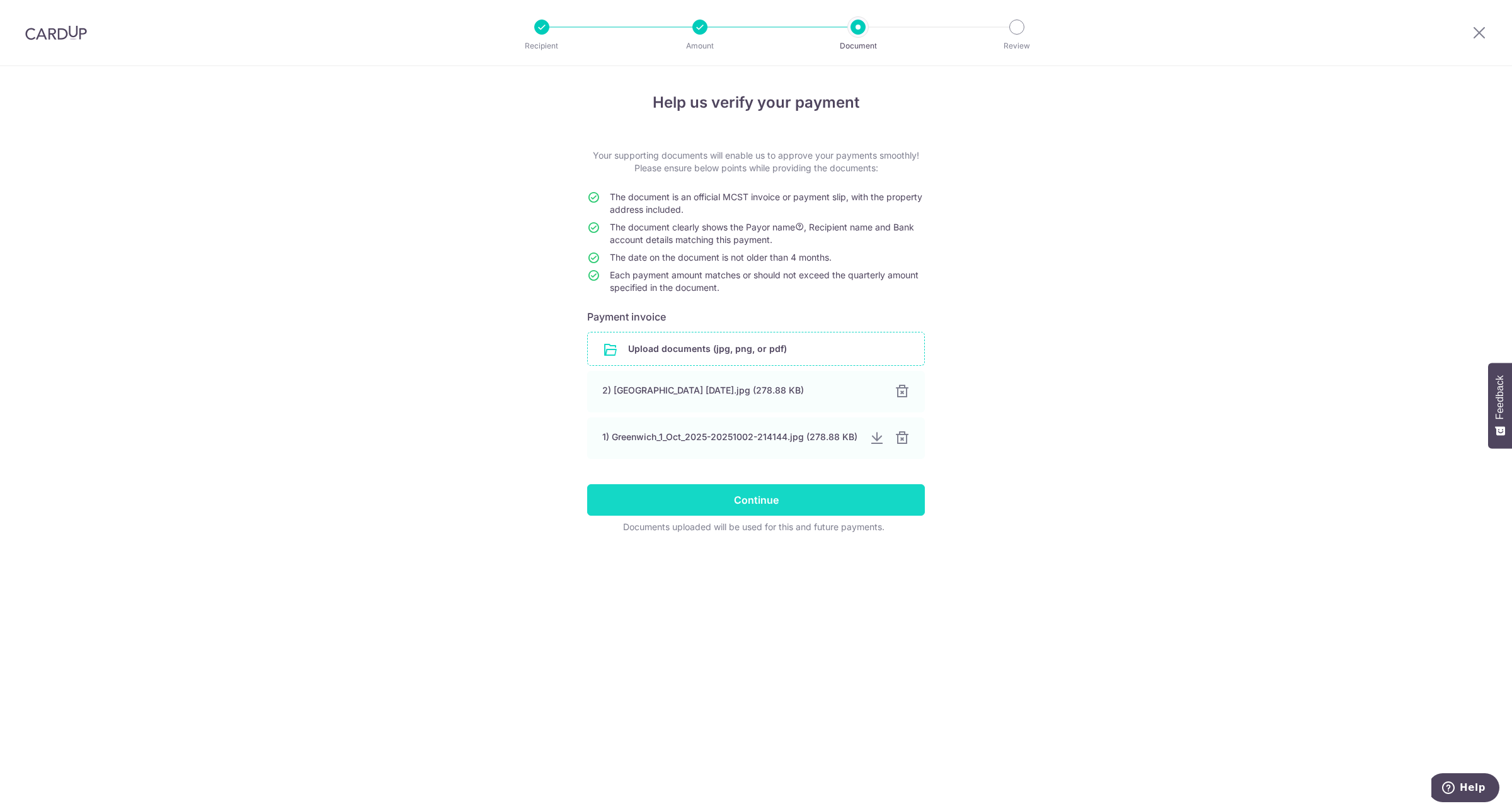
click at [806, 505] on input "Continue" at bounding box center [756, 500] width 338 height 31
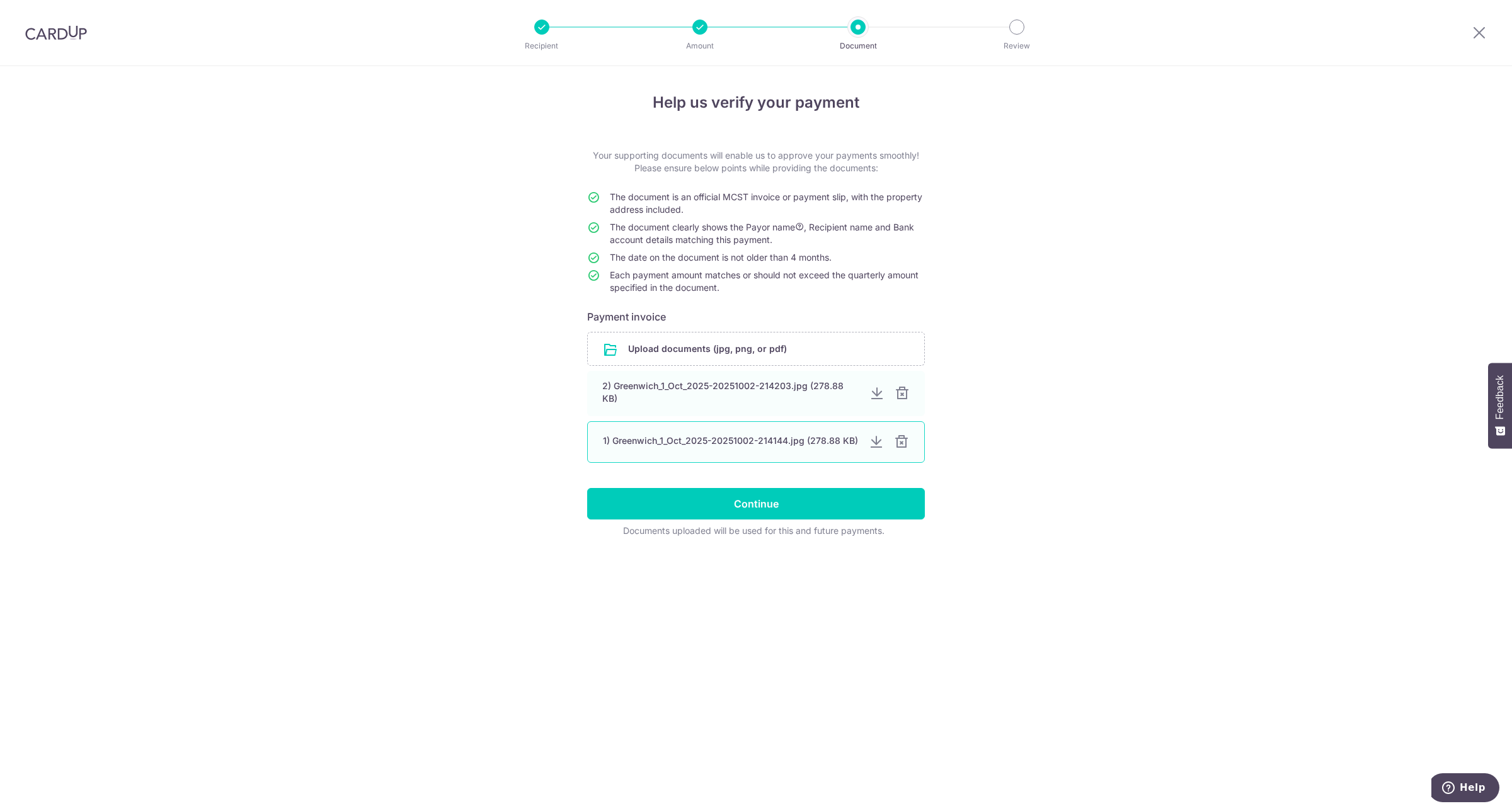
click at [900, 450] on div "1) Greenwich_1_Oct_2025-20251002-214144.jpg (278.88 KB)" at bounding box center [756, 442] width 338 height 42
click at [905, 444] on div at bounding box center [902, 442] width 15 height 15
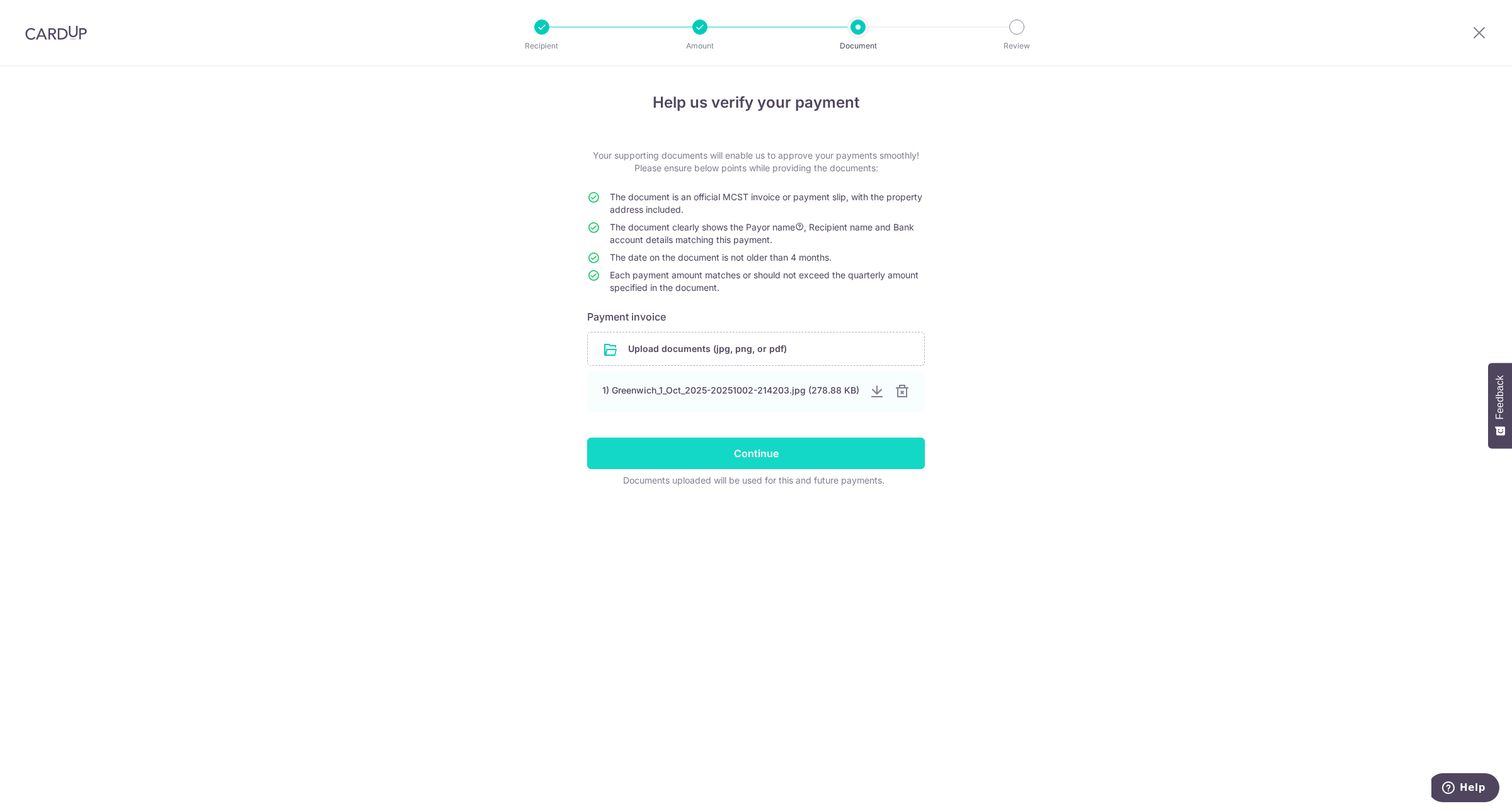
click at [696, 458] on input "Continue" at bounding box center [756, 453] width 338 height 31
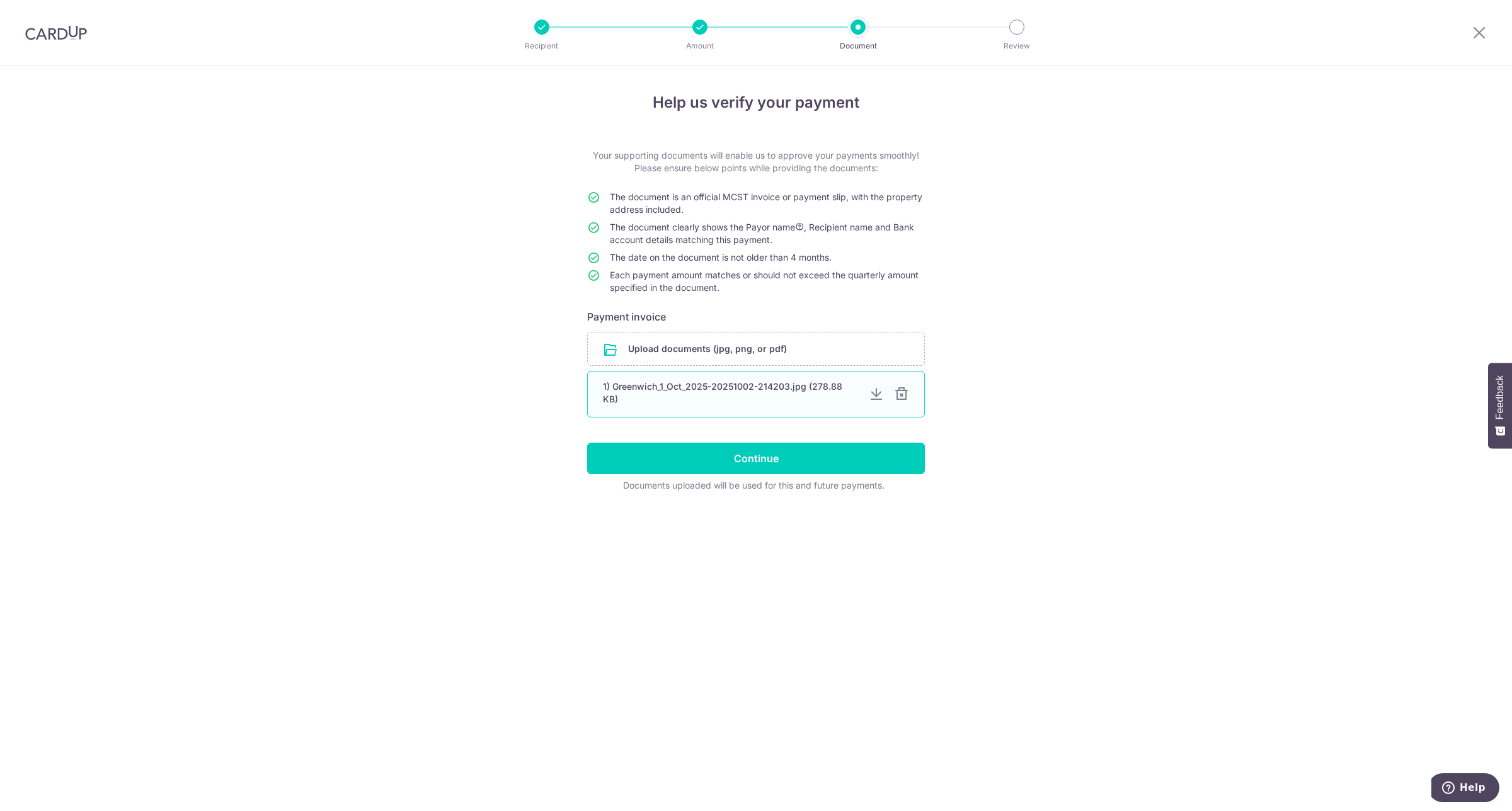
click at [874, 390] on div at bounding box center [876, 394] width 15 height 15
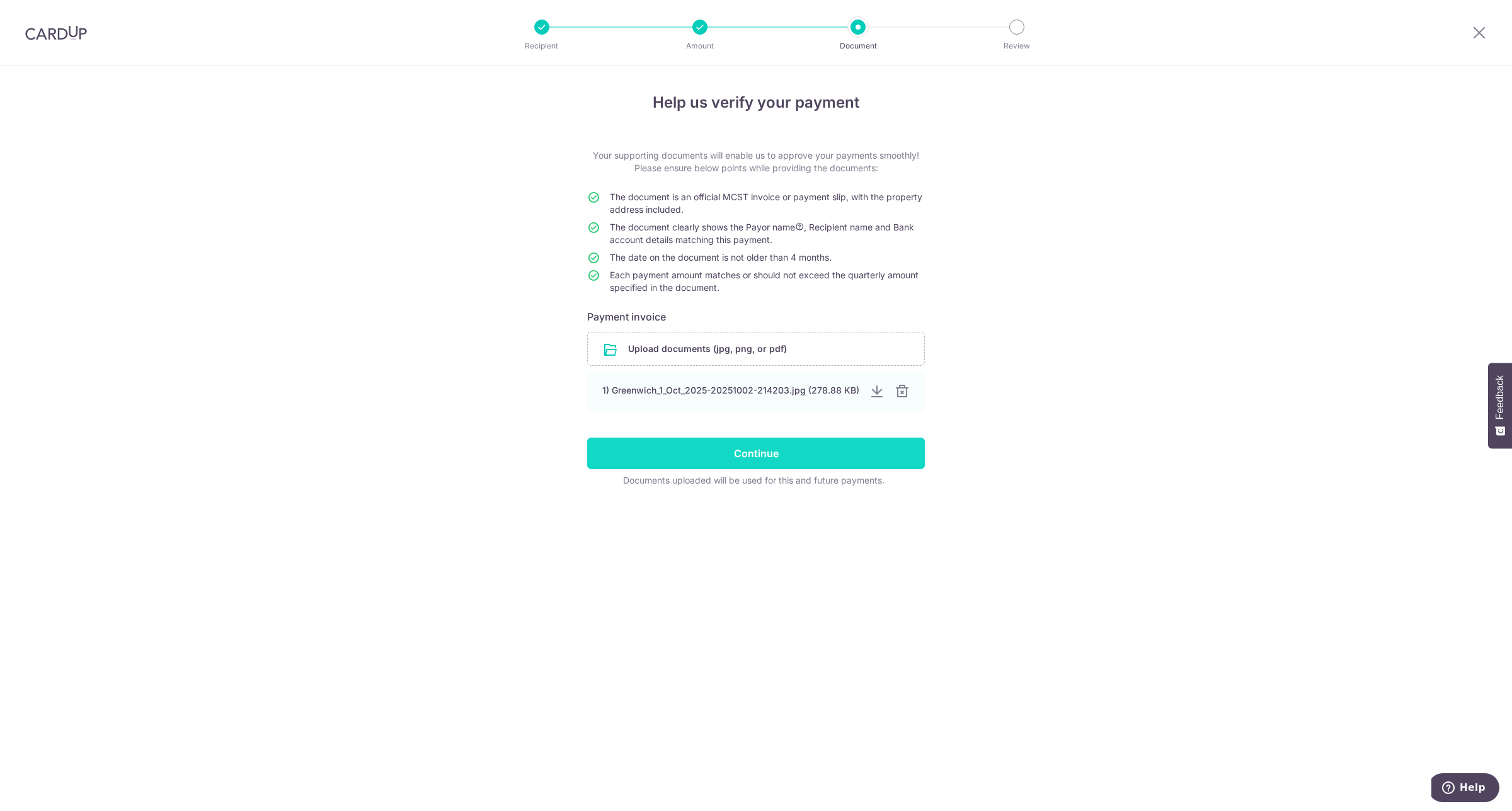
click at [849, 447] on input "Continue" at bounding box center [756, 453] width 338 height 31
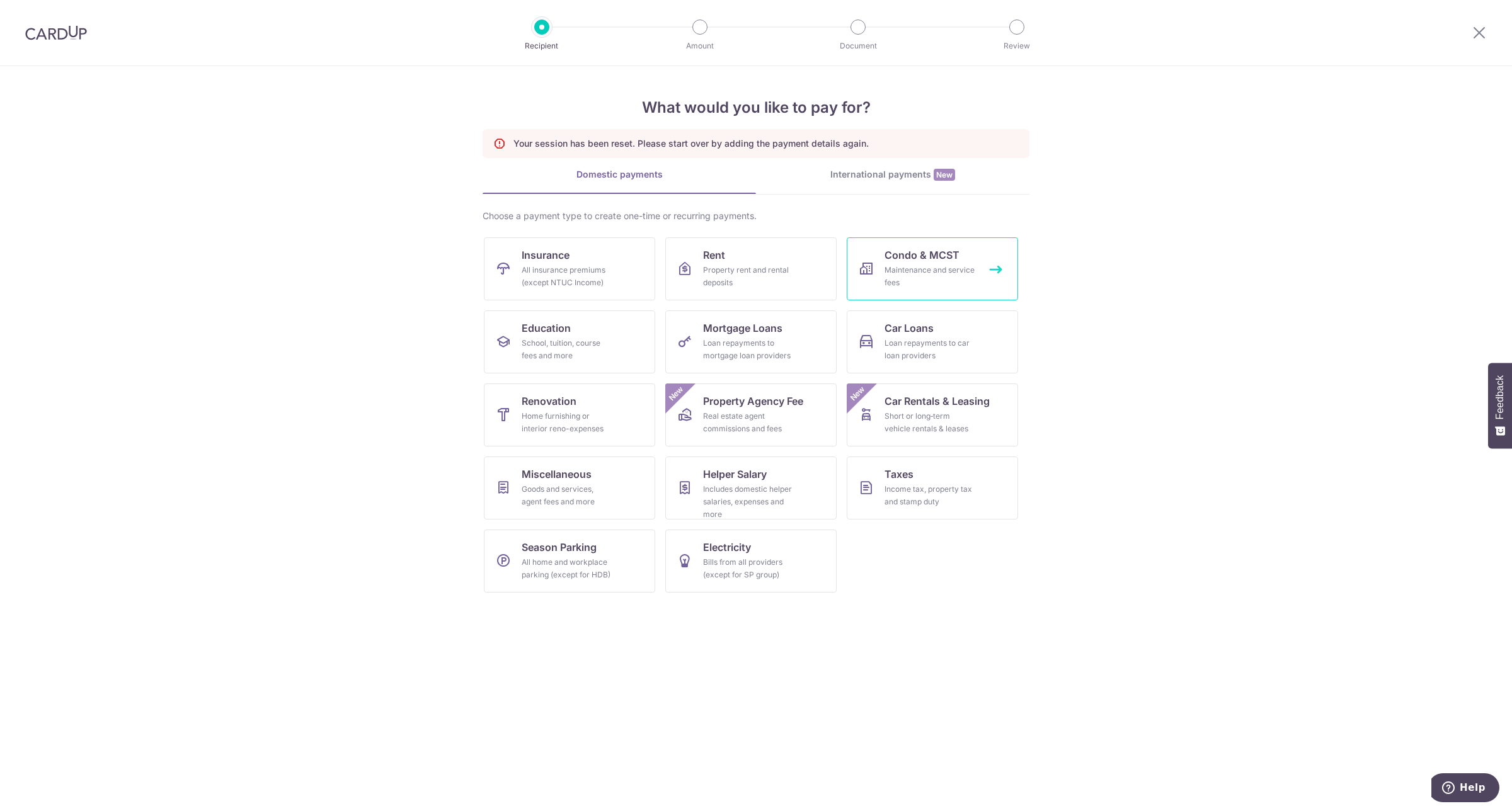
click at [937, 271] on div "Maintenance and service fees" at bounding box center [930, 276] width 91 height 25
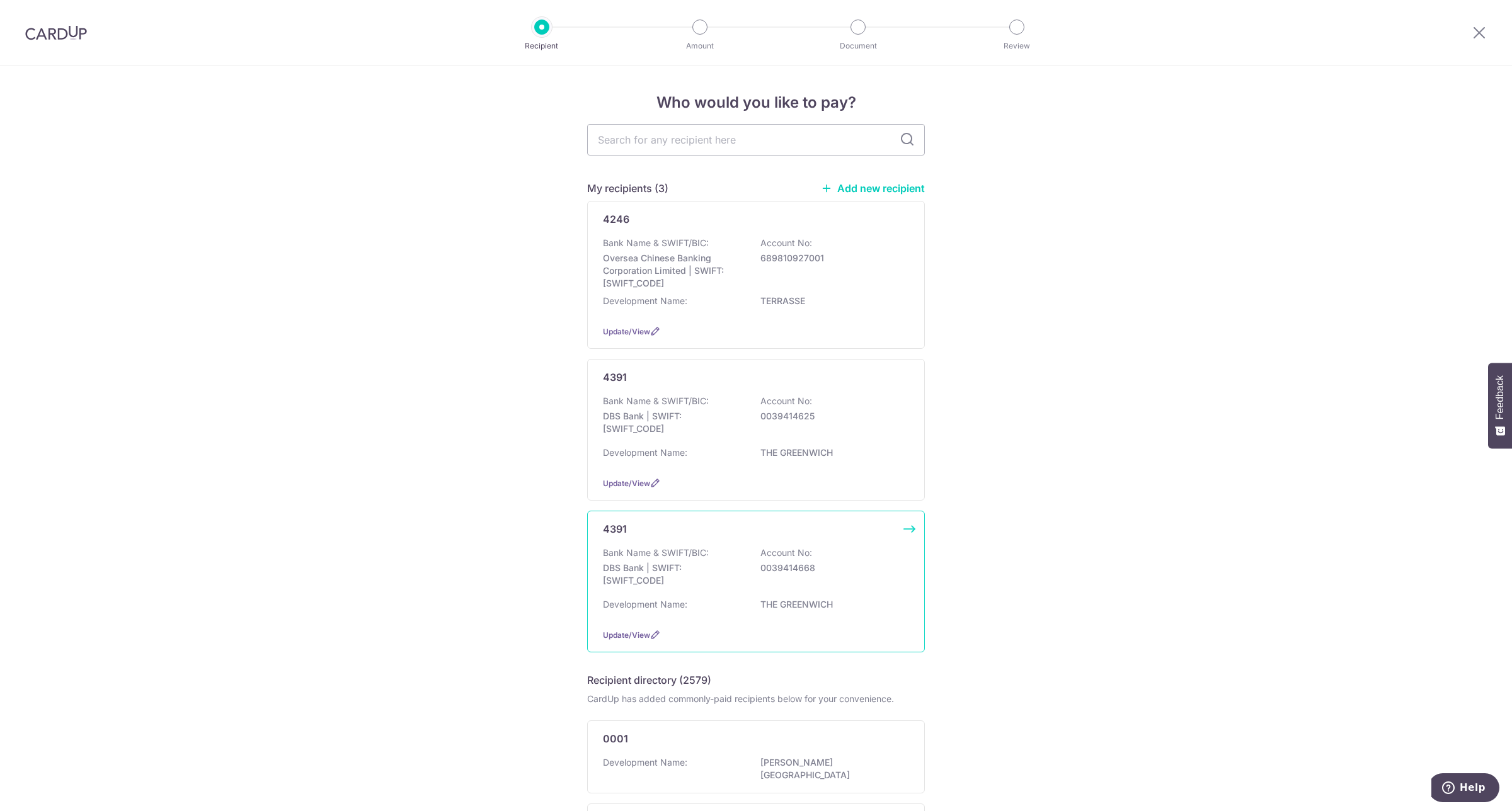
click at [706, 578] on p "DBS Bank | SWIFT: [SWIFT_CODE]" at bounding box center [673, 574] width 141 height 25
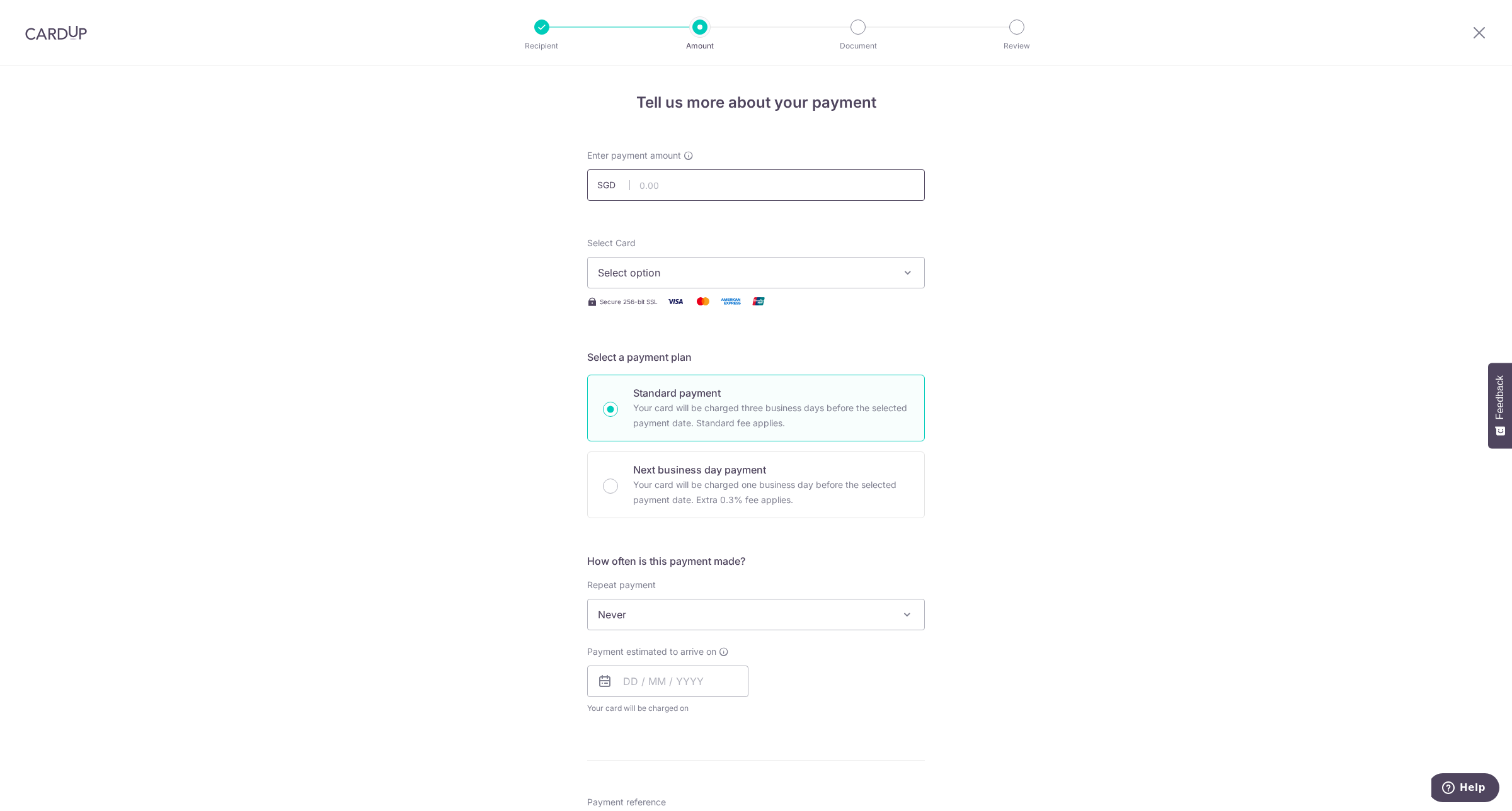
click at [701, 199] on input "text" at bounding box center [756, 185] width 338 height 31
type input "1,098.72"
click at [836, 212] on form "Enter payment amount SGD 1,098.72 1098.72 Select Card Select option Add credit …" at bounding box center [756, 647] width 338 height 997
click at [742, 272] on span "Select option" at bounding box center [745, 273] width 294 height 15
click at [706, 388] on span "**** 1666" at bounding box center [756, 393] width 316 height 15
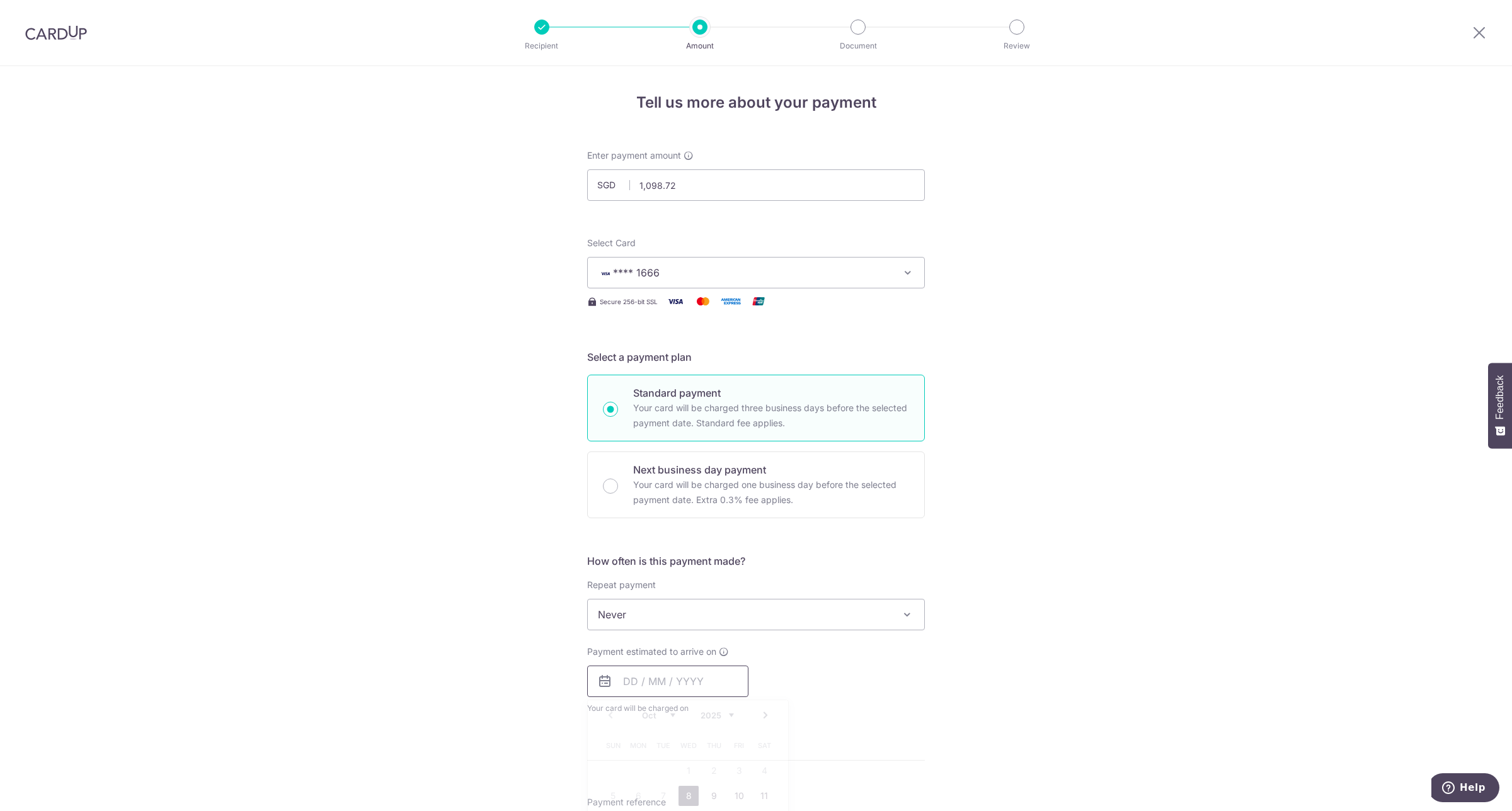
click at [622, 685] on input "text" at bounding box center [668, 681] width 161 height 31
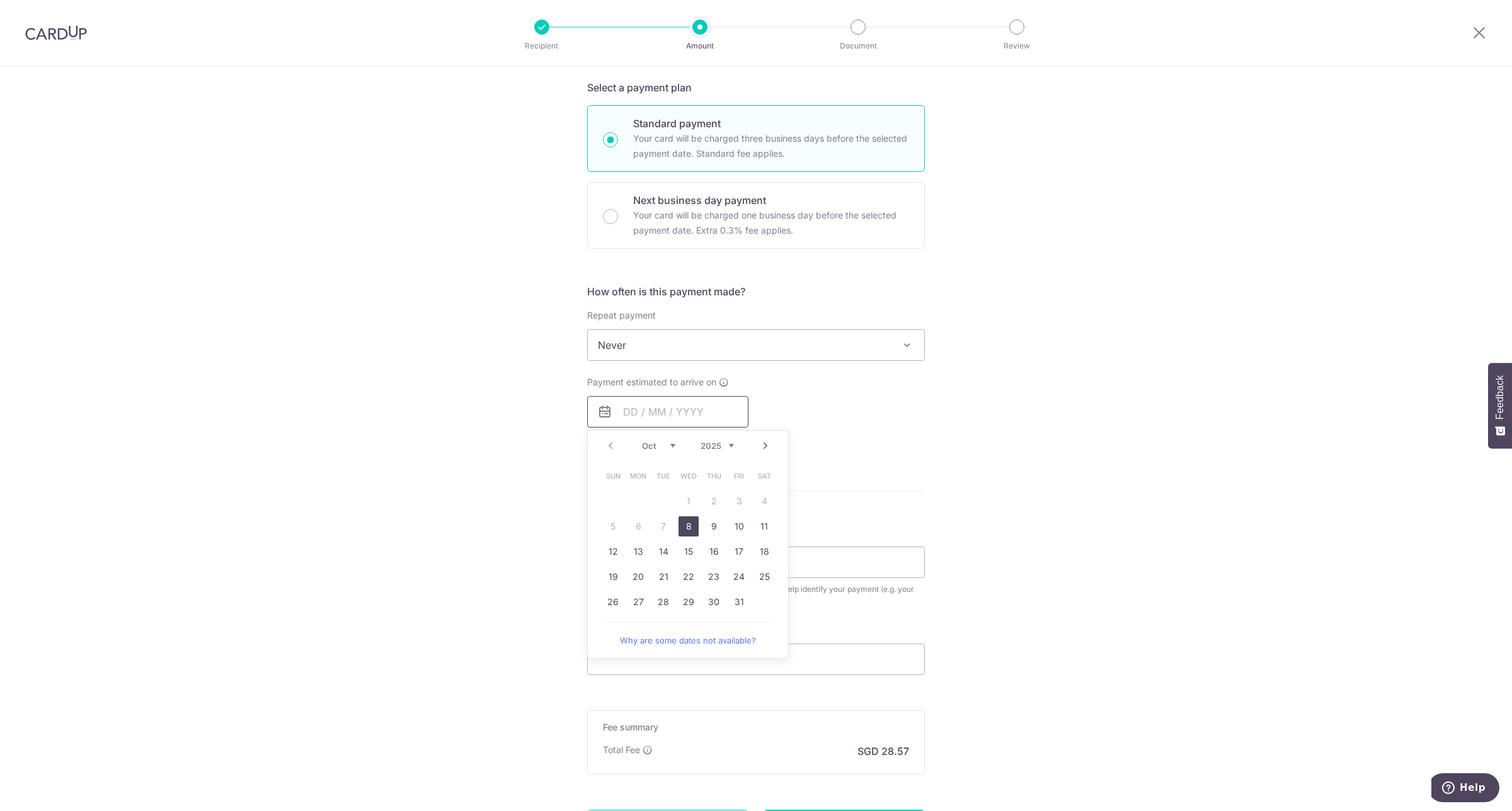
scroll to position [279, 0]
click at [687, 586] on link "29" at bounding box center [689, 593] width 20 height 20
type input "29/10/2025"
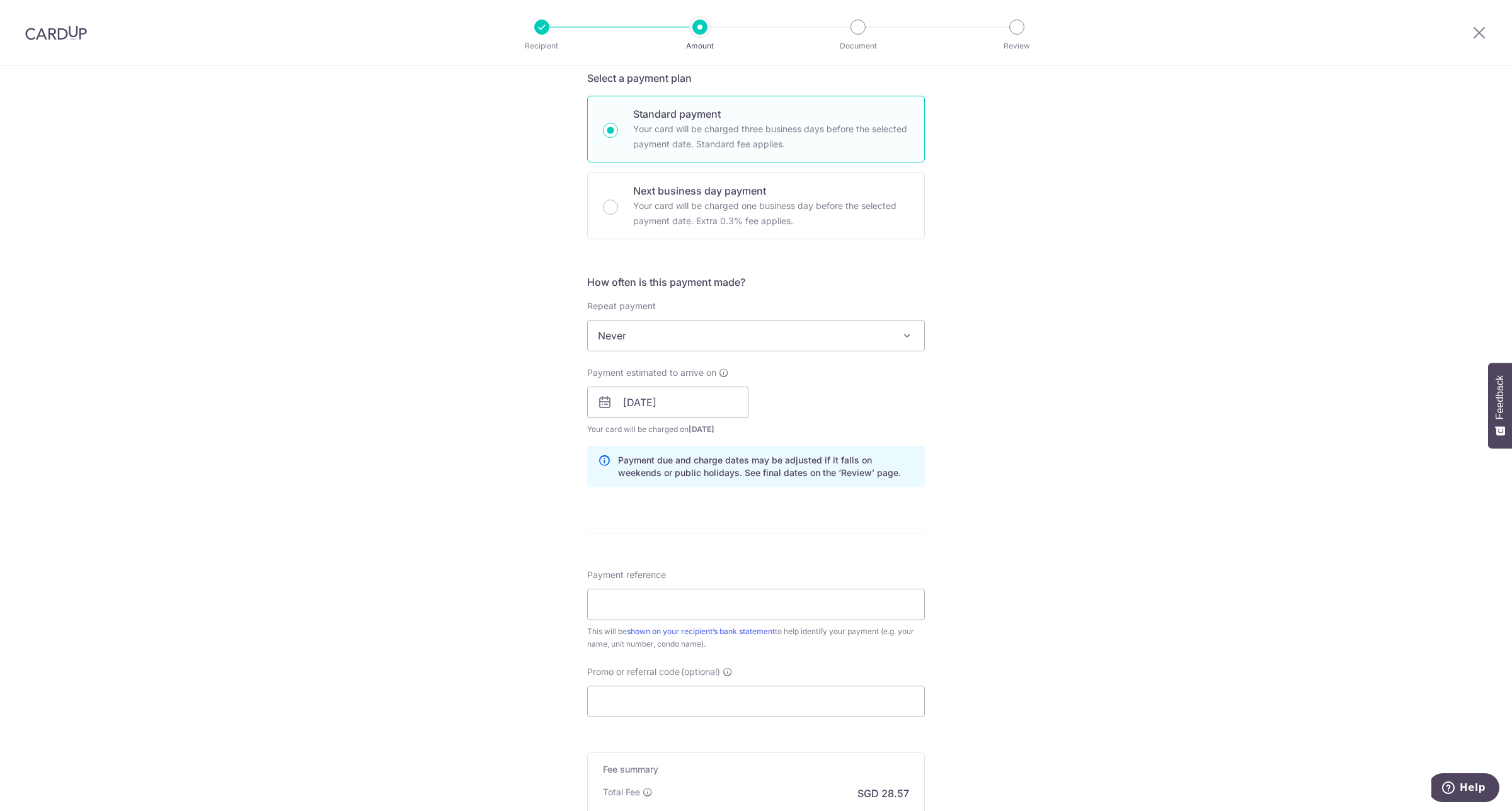
click at [724, 336] on span "Never" at bounding box center [756, 336] width 336 height 30
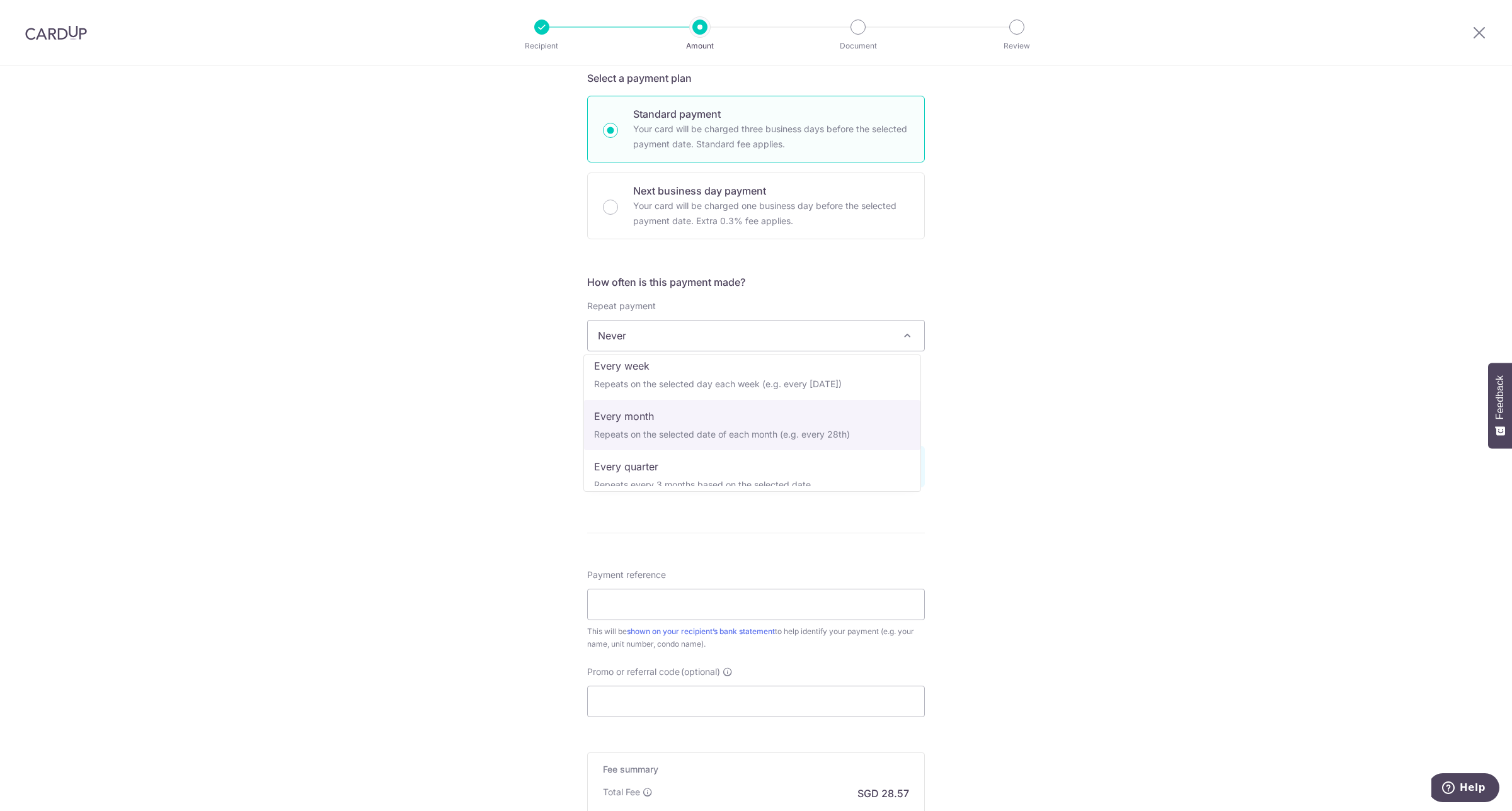
scroll to position [110, 0]
select select "4"
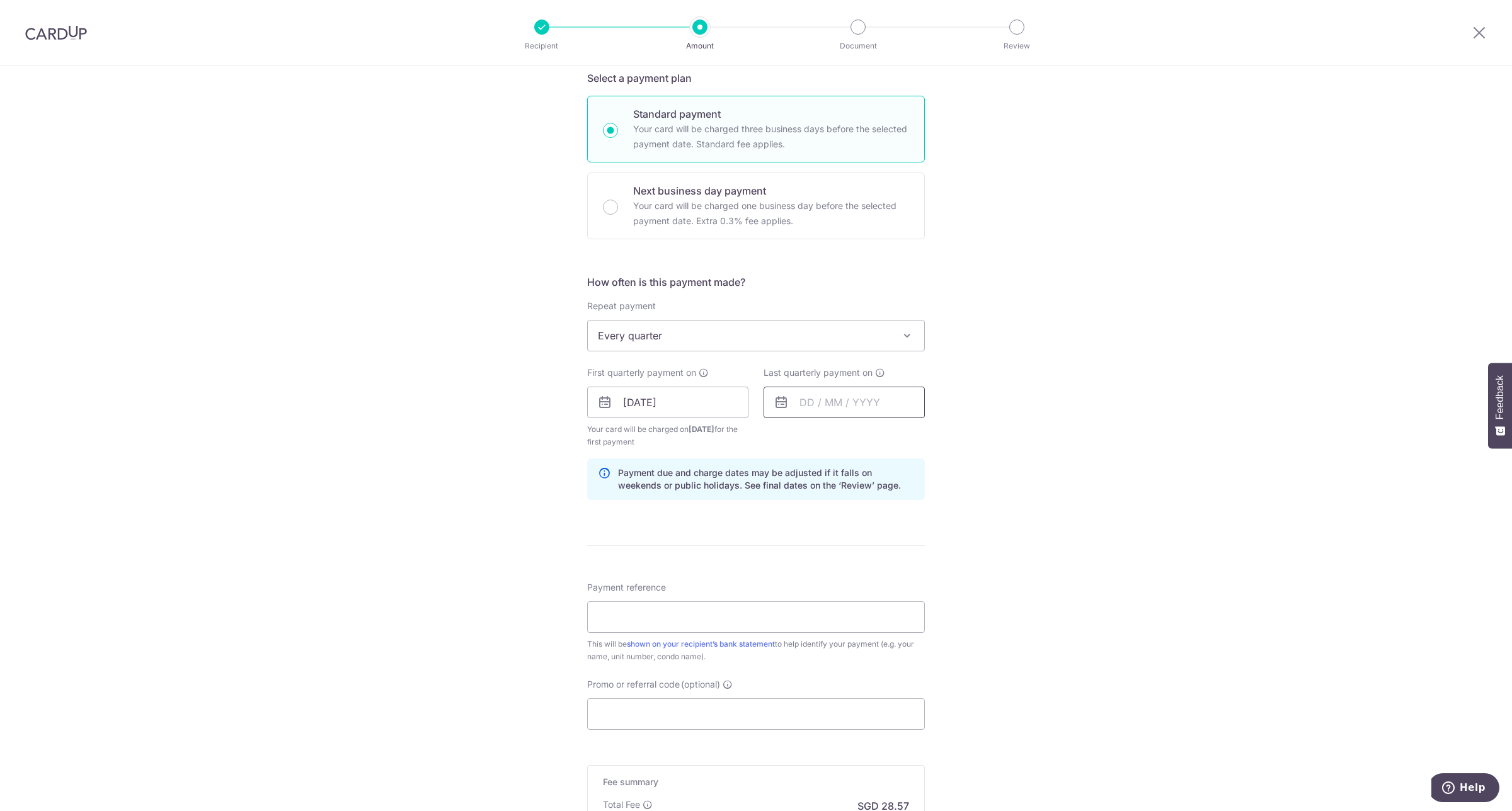
click at [825, 408] on input "text" at bounding box center [844, 402] width 161 height 31
click at [902, 434] on select "2025 2026 2027 2028 2029 2030 2031 2032 2033 2034 2035" at bounding box center [893, 436] width 33 height 10
click at [885, 593] on link "29" at bounding box center [890, 593] width 20 height 20
type input "29/10/2026"
click at [757, 627] on input "Payment reference" at bounding box center [756, 617] width 338 height 31
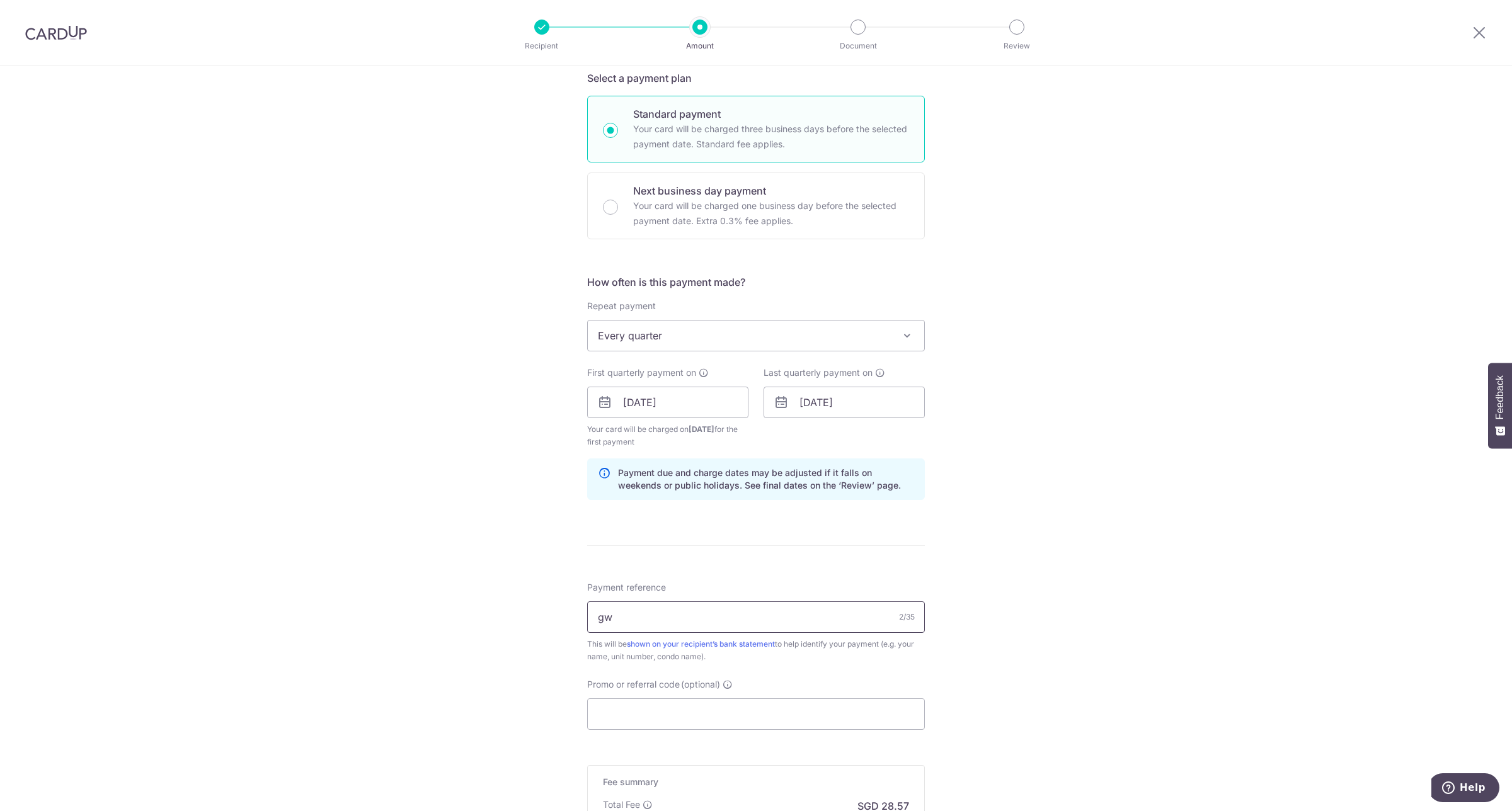
type input "GWS2-0341"
click at [709, 713] on input "Promo or referral code (optional)" at bounding box center [756, 714] width 338 height 31
type input "0"
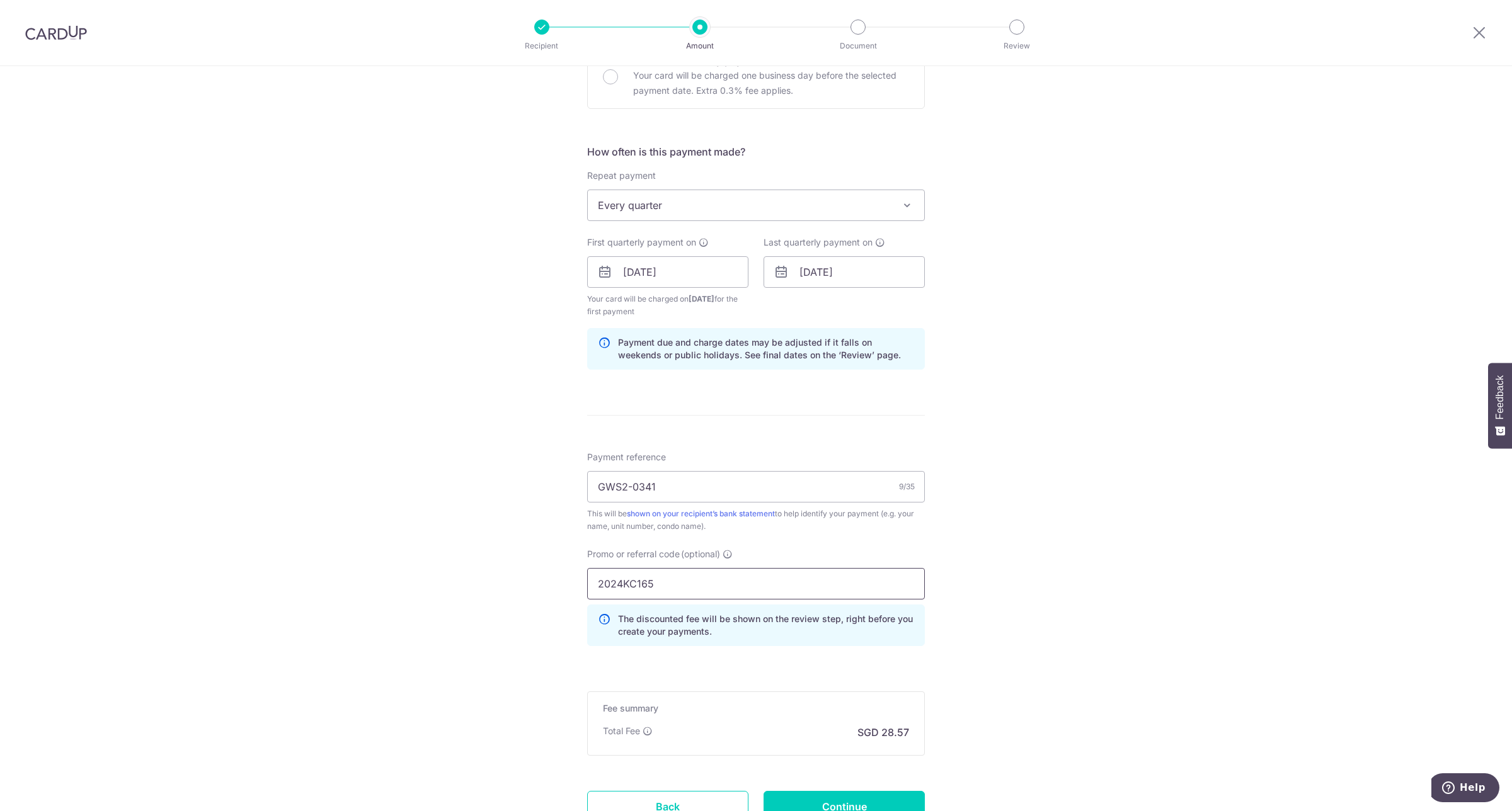
scroll to position [517, 0]
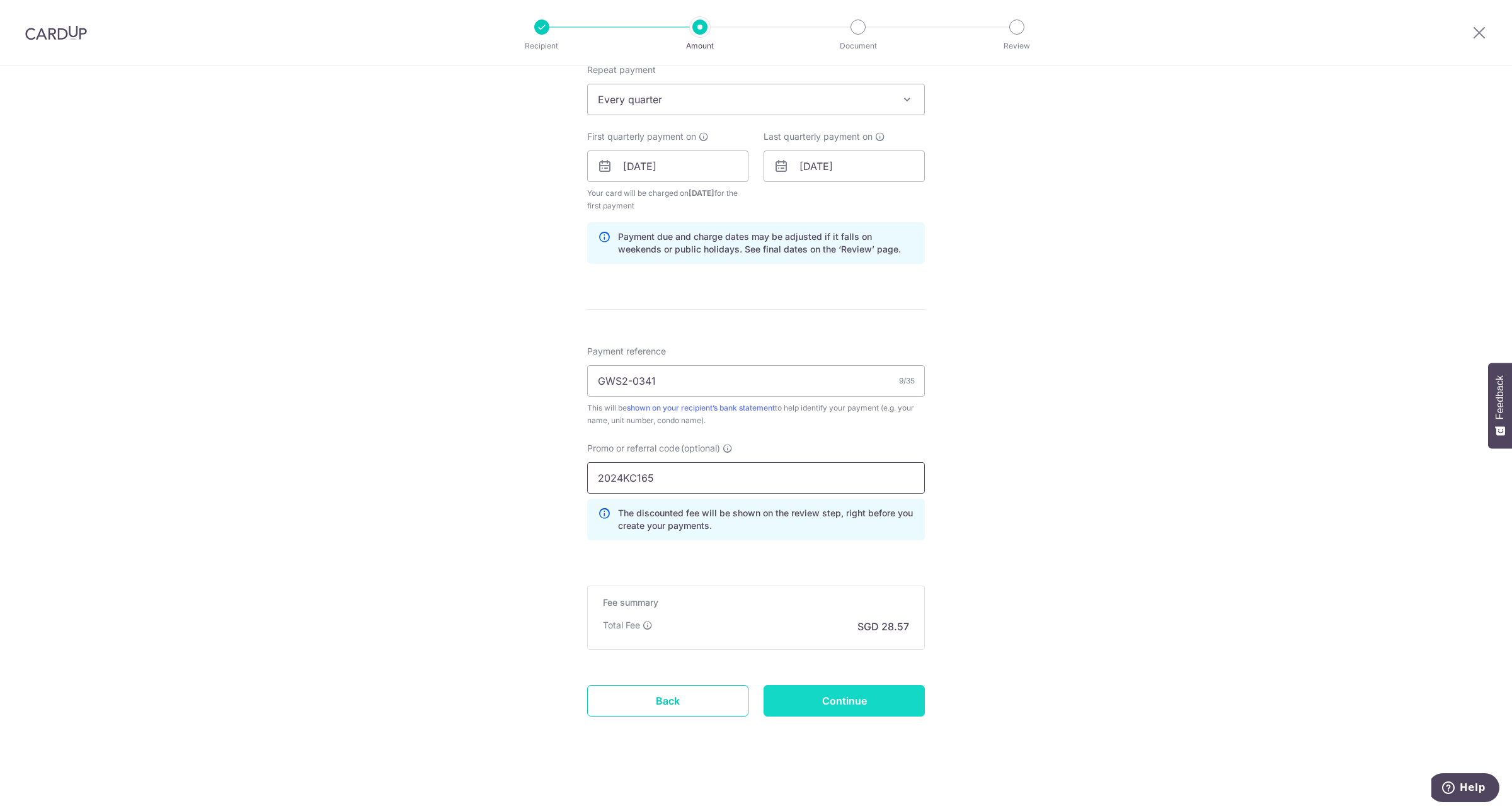
type input "2024KC165"
click at [891, 701] on input "Continue" at bounding box center [844, 701] width 161 height 31
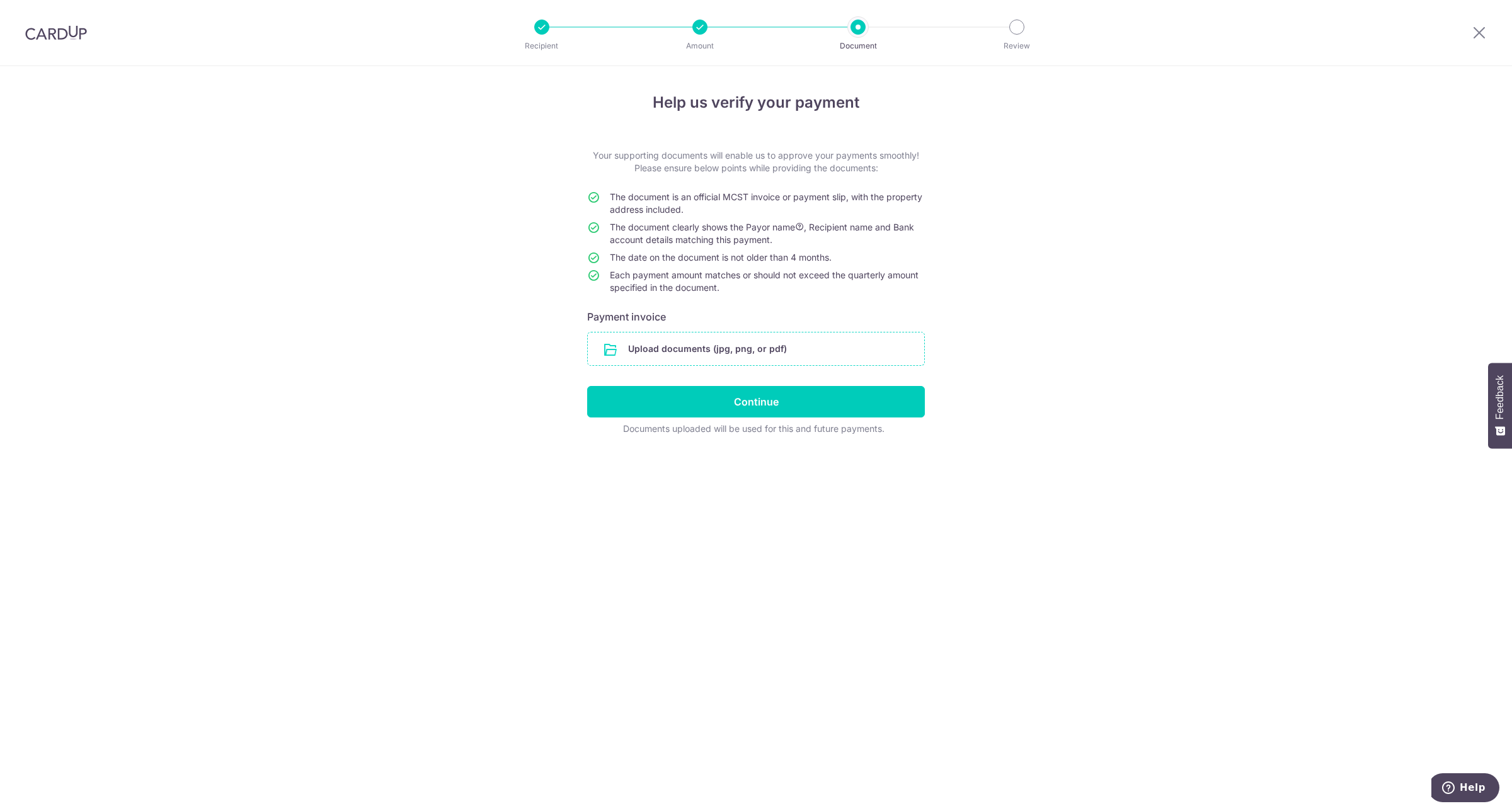
click at [665, 348] on input "file" at bounding box center [756, 349] width 336 height 33
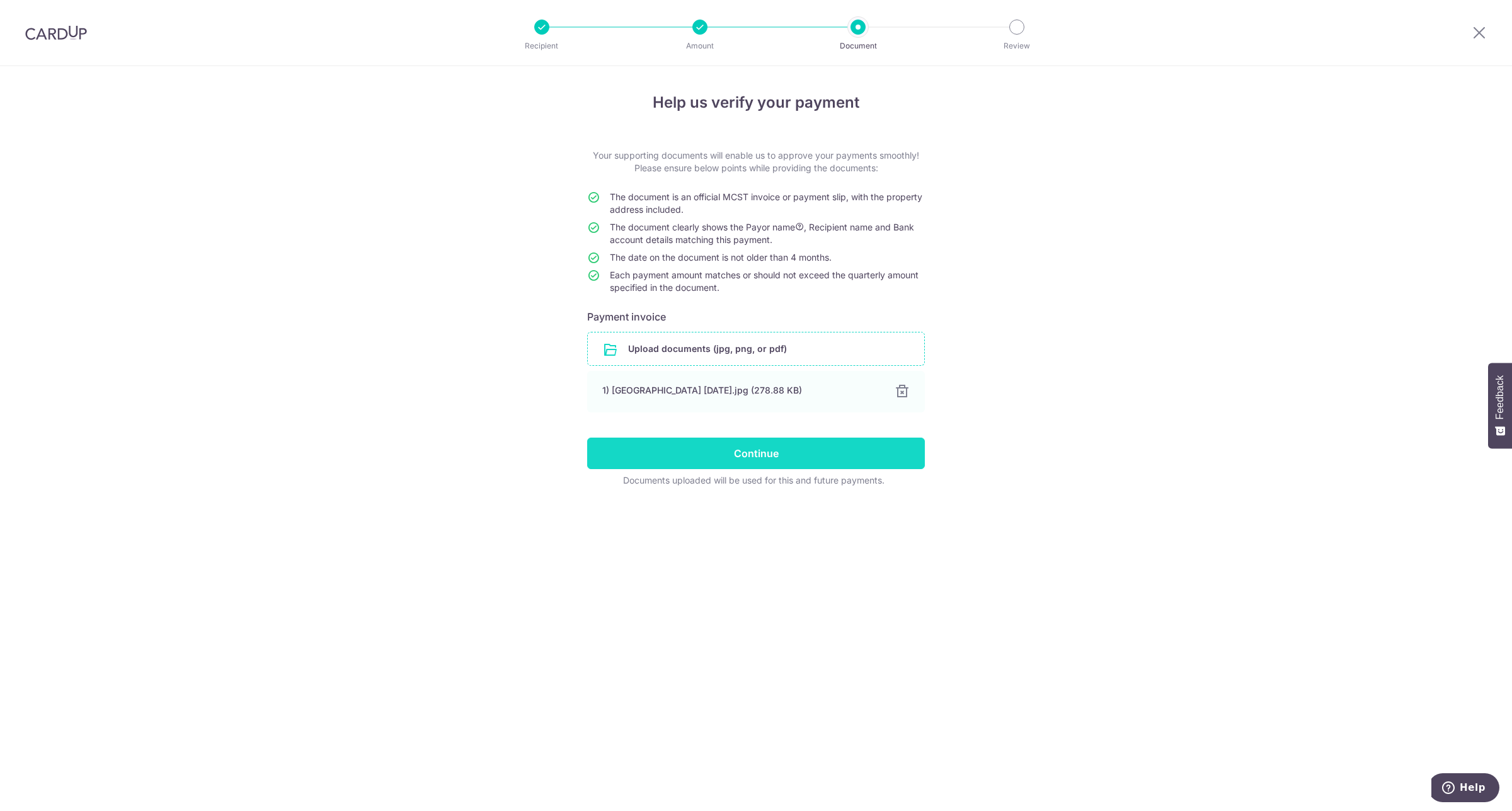
click at [765, 454] on input "Continue" at bounding box center [756, 453] width 338 height 31
click at [874, 445] on input "Continue" at bounding box center [756, 453] width 338 height 31
click at [876, 455] on input "Continue" at bounding box center [756, 453] width 338 height 31
click at [779, 344] on input "file" at bounding box center [756, 349] width 336 height 33
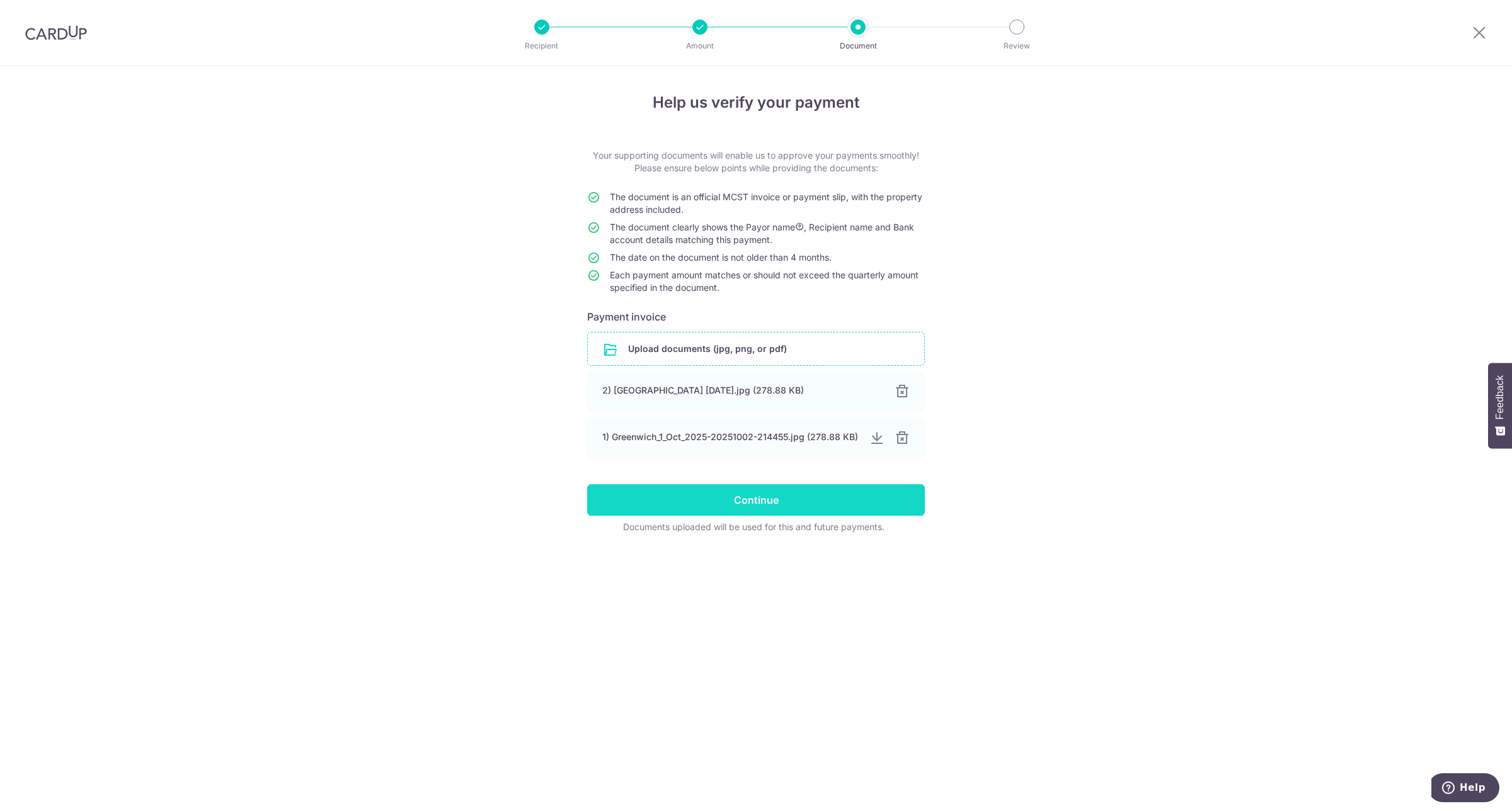
click at [802, 492] on input "Continue" at bounding box center [756, 500] width 338 height 31
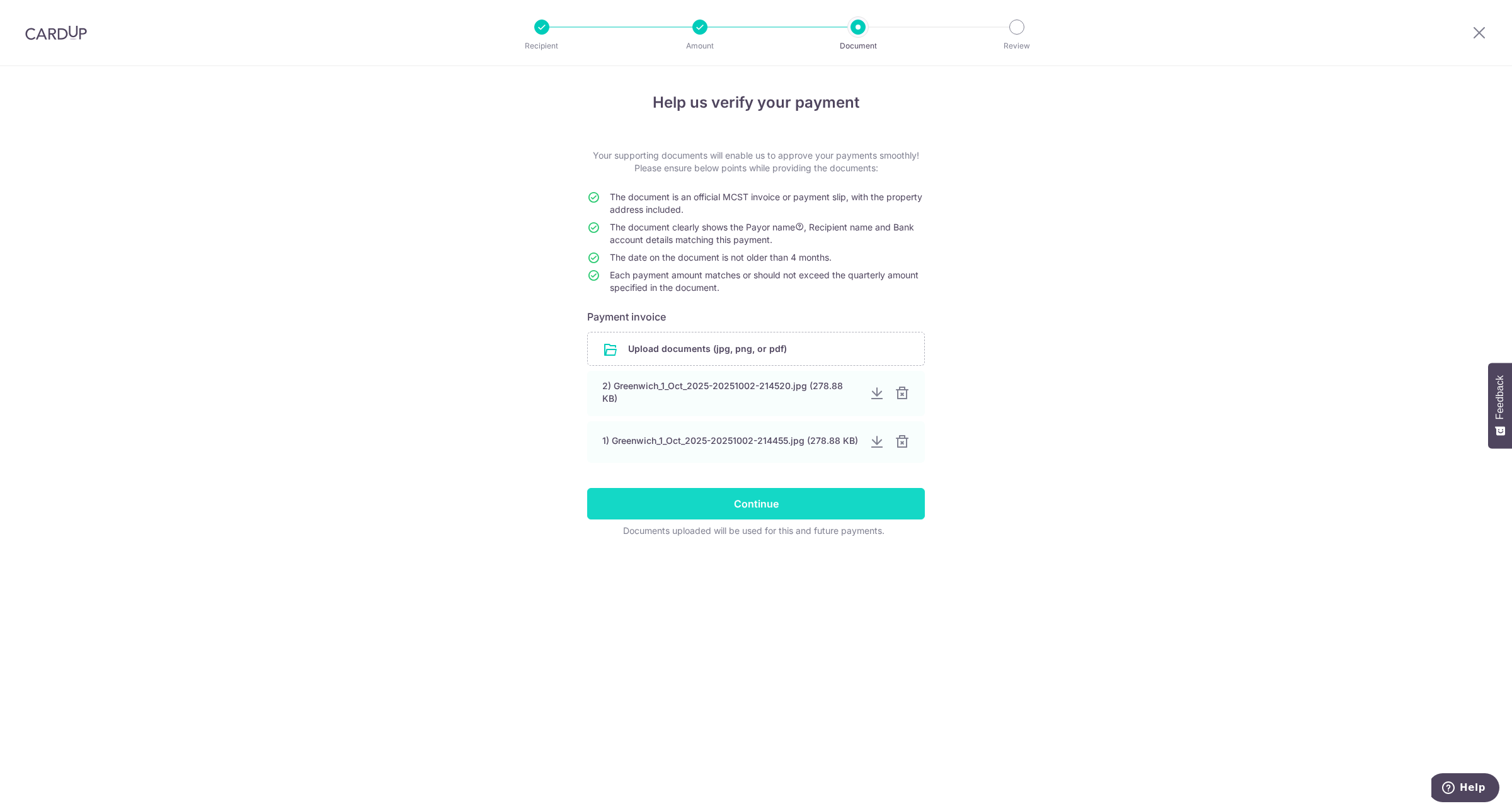
click at [803, 501] on input "Continue" at bounding box center [756, 504] width 338 height 31
click at [1476, 37] on icon at bounding box center [1479, 32] width 15 height 16
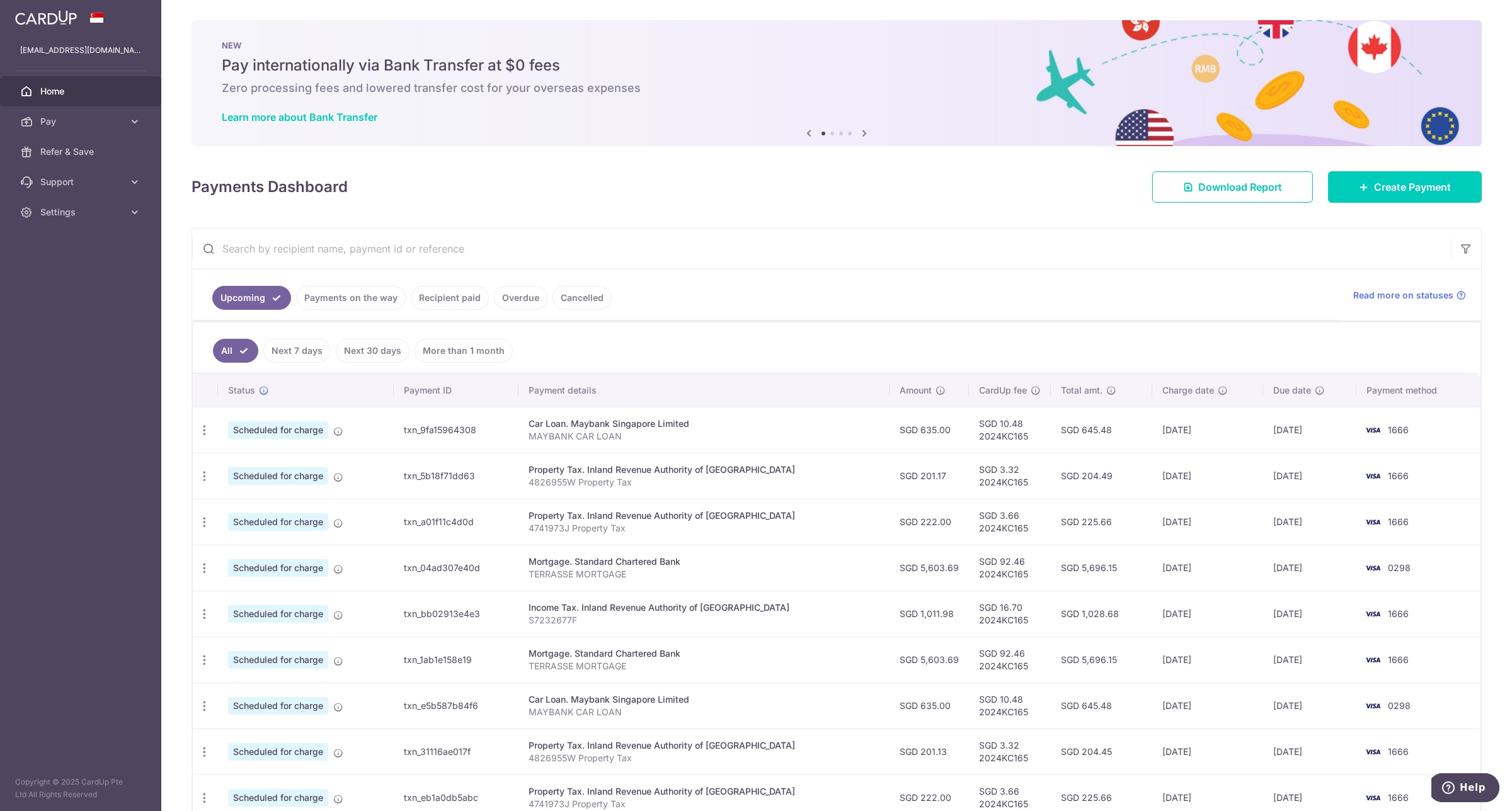
scroll to position [151, 0]
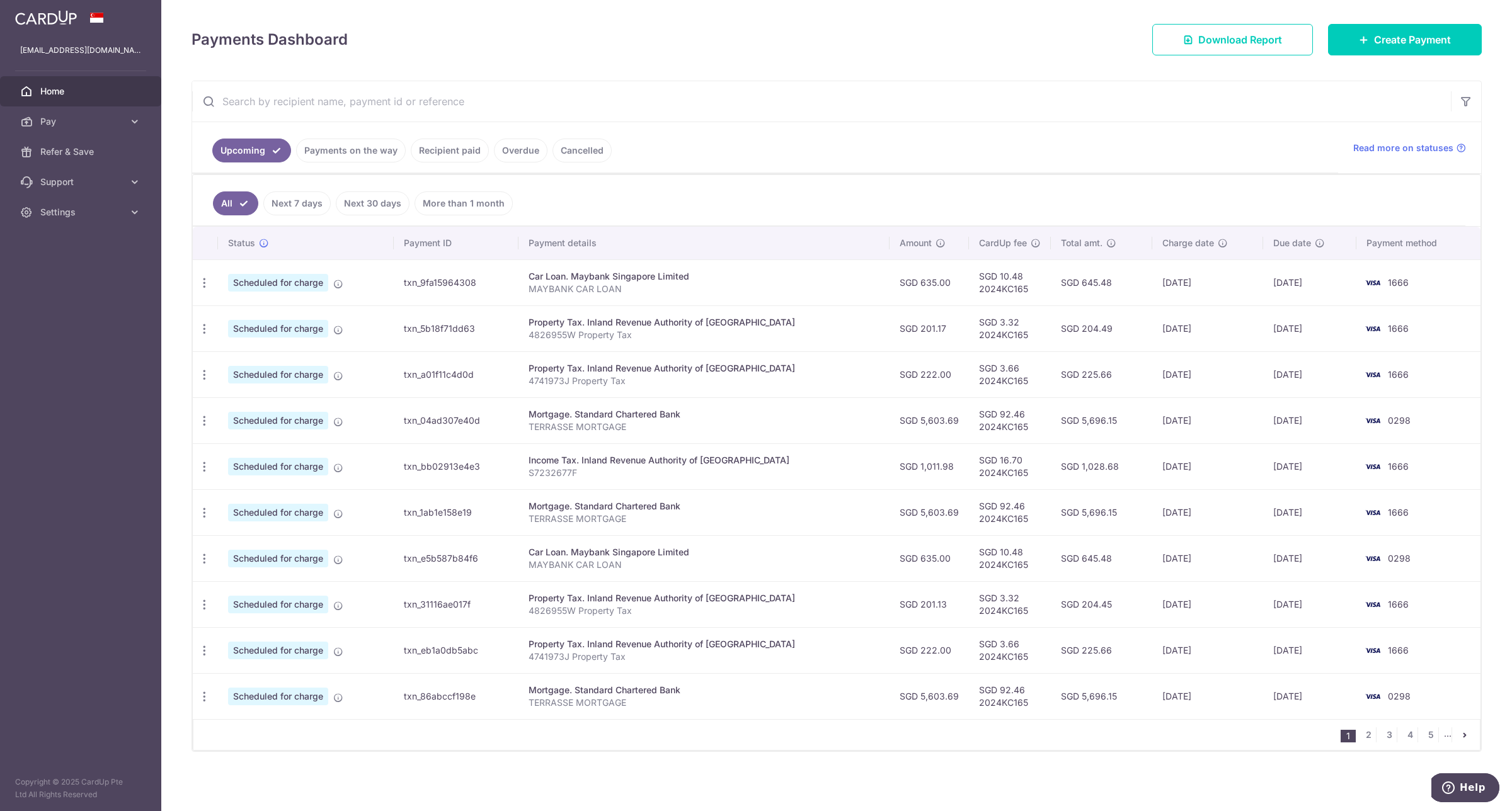
click at [738, 748] on div "1 2 3 4 5 ..." at bounding box center [837, 735] width 1288 height 31
click at [52, 206] on span "Settings" at bounding box center [82, 212] width 83 height 13
click at [72, 281] on link "Logout" at bounding box center [81, 273] width 161 height 30
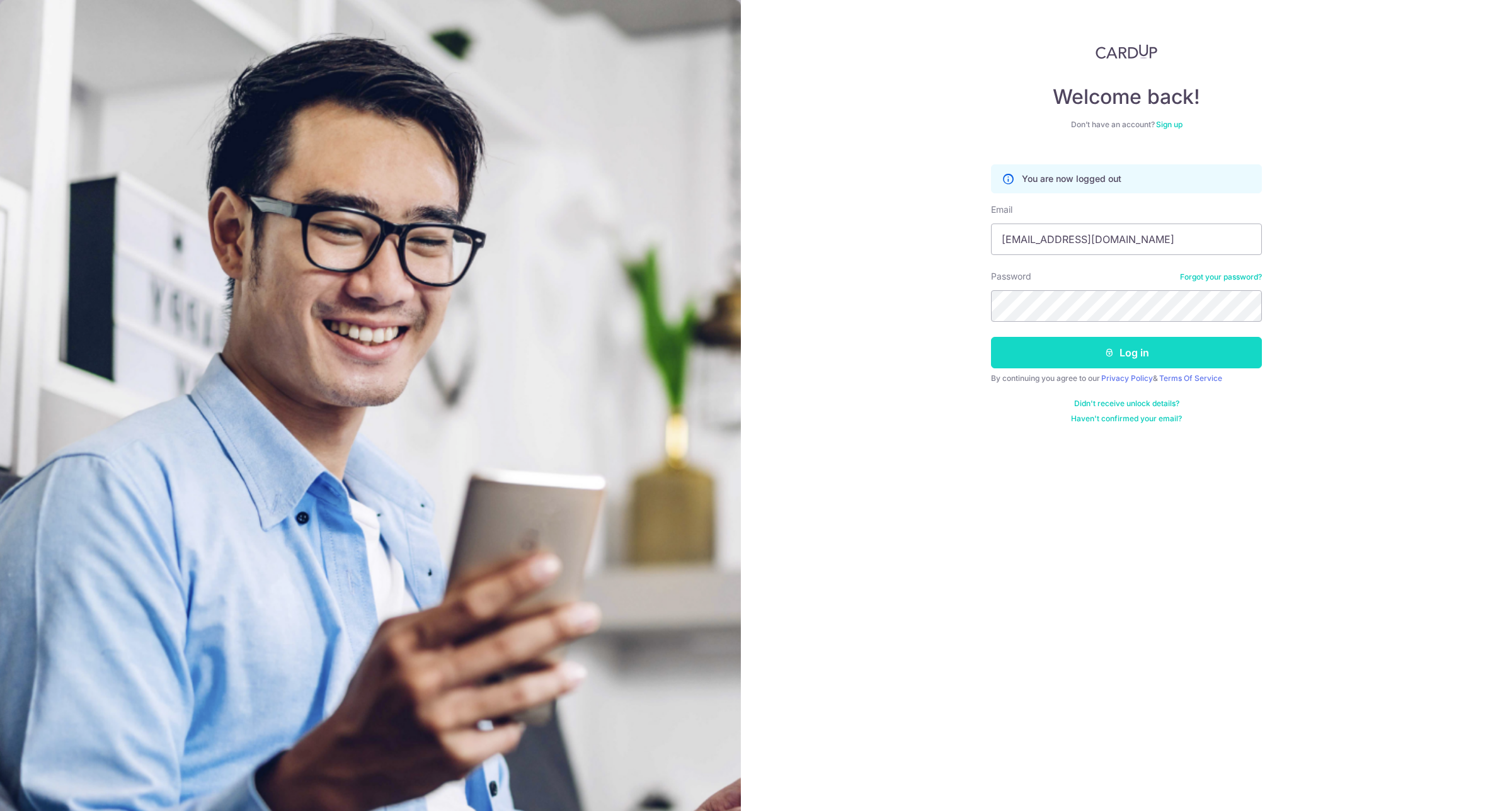
click at [1145, 358] on button "Log in" at bounding box center [1126, 353] width 271 height 31
